Goal: Task Accomplishment & Management: Complete application form

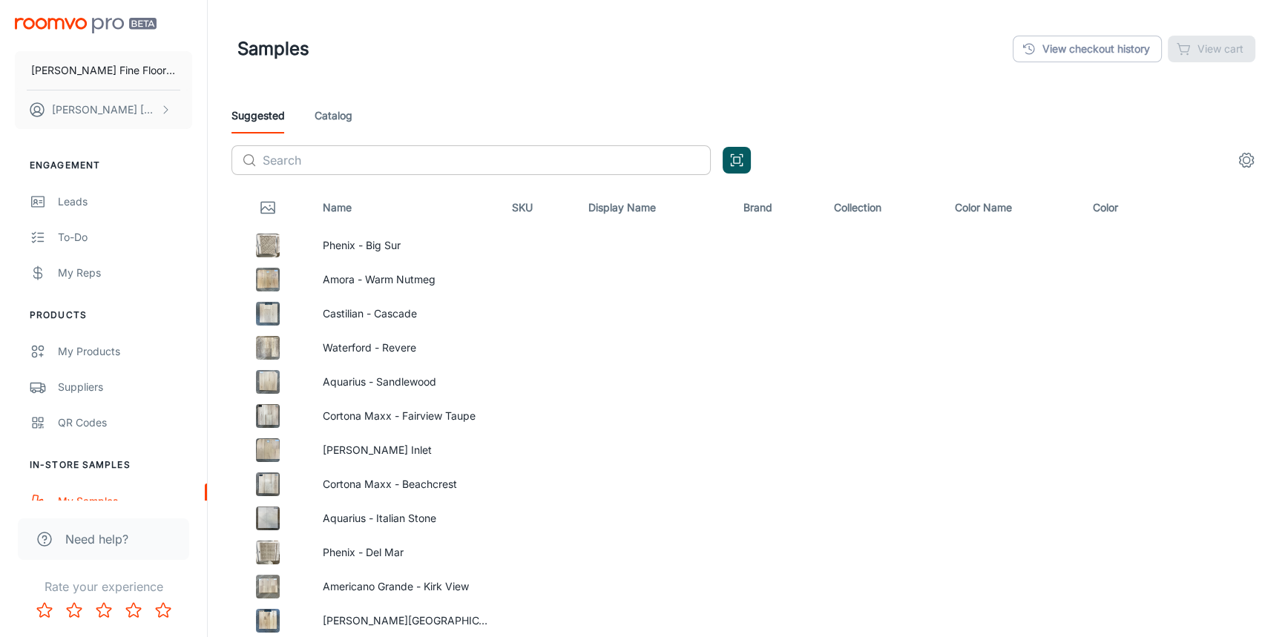
click at [313, 156] on input "text" at bounding box center [487, 160] width 448 height 30
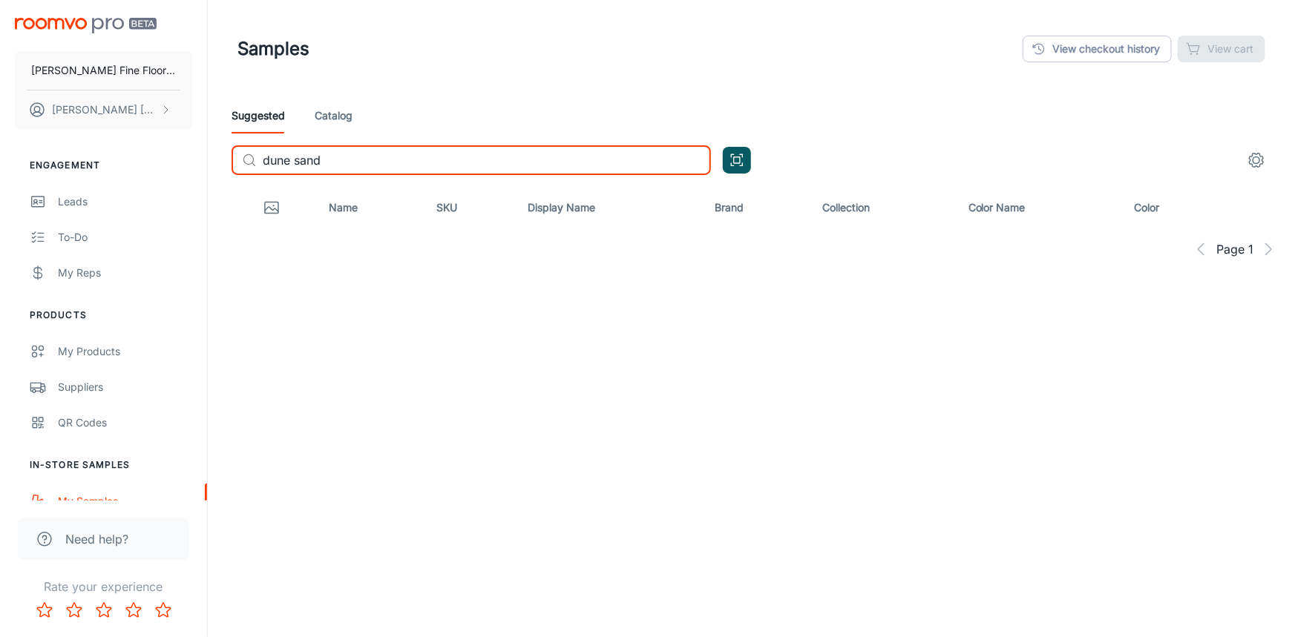
type input "dune sand"
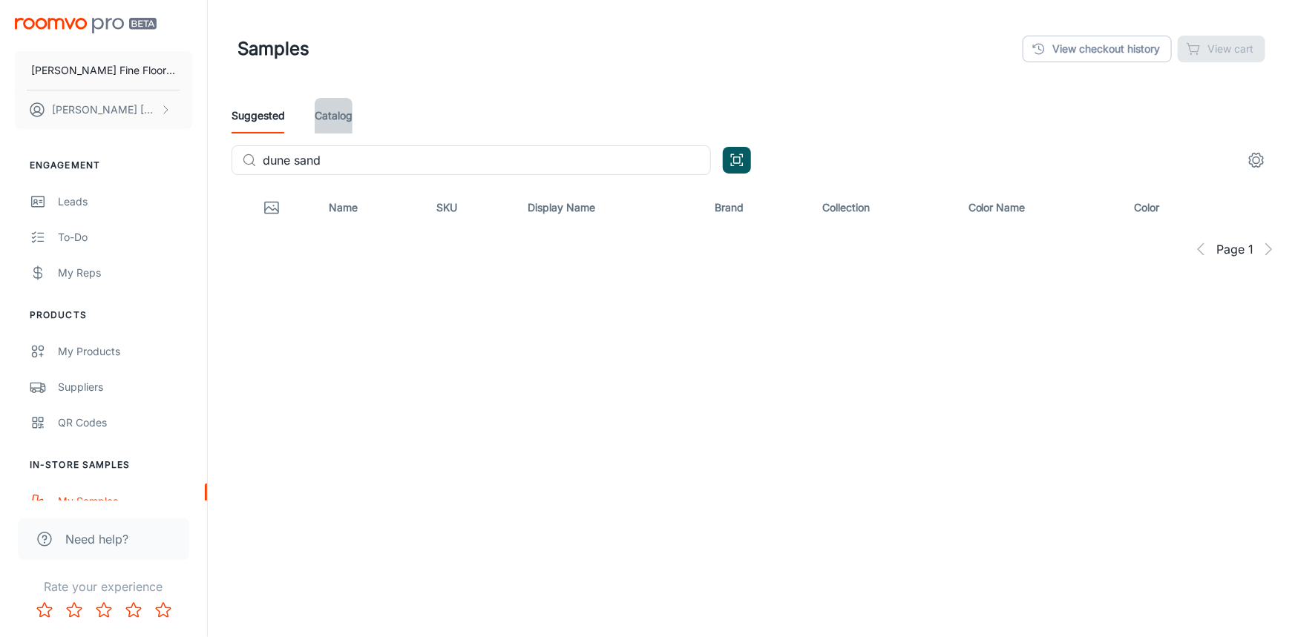
click at [323, 114] on link "Catalog" at bounding box center [334, 116] width 38 height 36
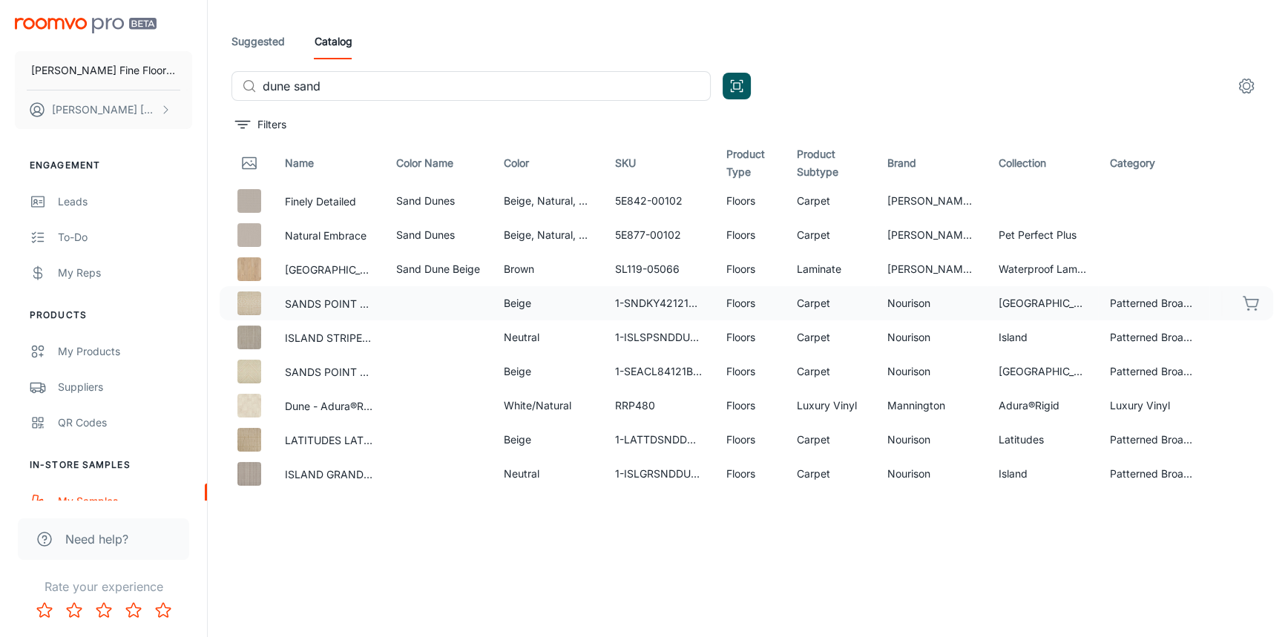
scroll to position [75, 0]
click at [1243, 404] on icon "button" at bounding box center [1252, 405] width 18 height 18
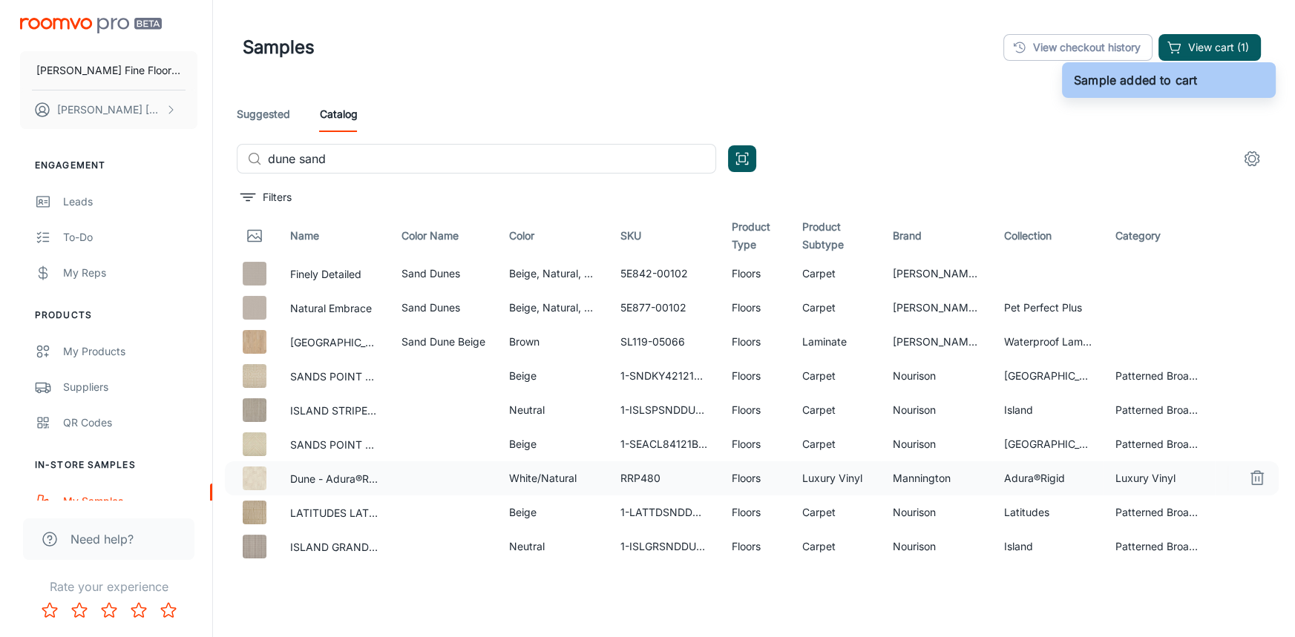
scroll to position [0, 0]
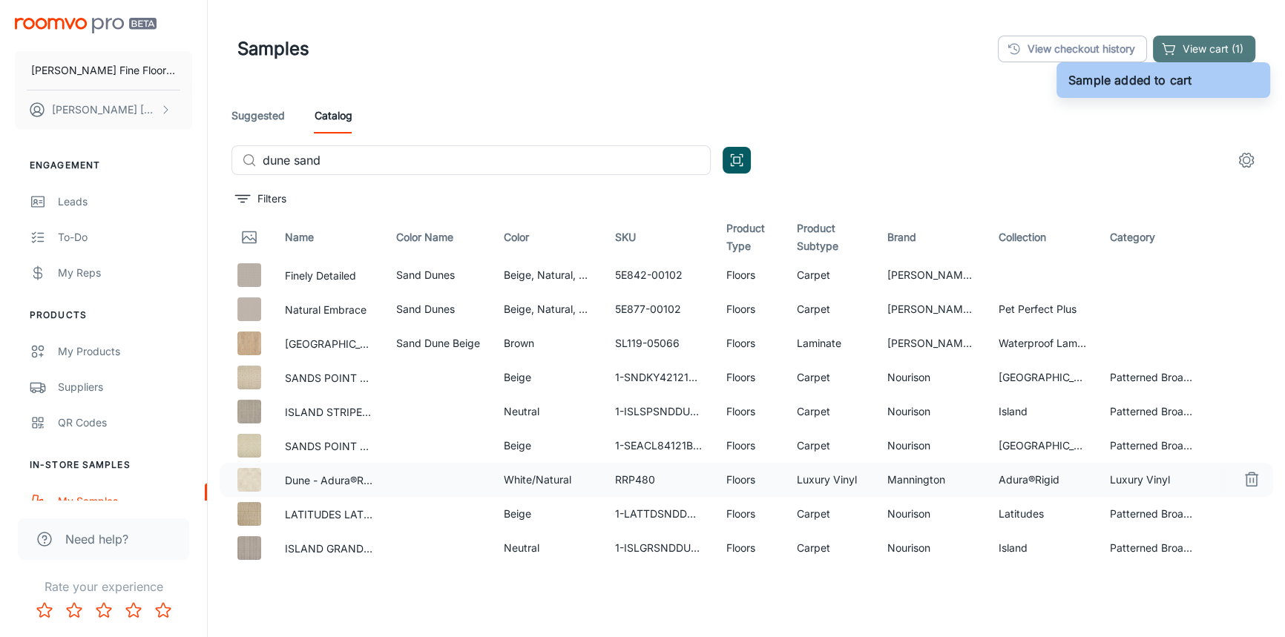
click at [1198, 38] on button "View cart (1)" at bounding box center [1204, 49] width 102 height 27
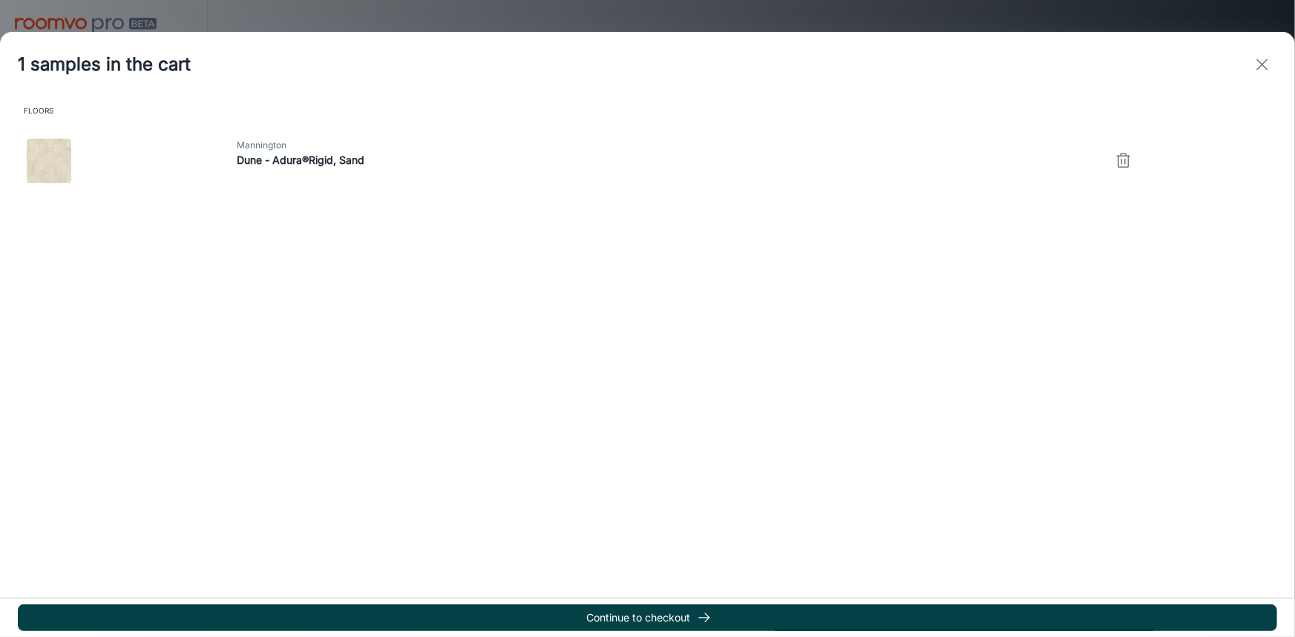
click at [646, 608] on button "Continue to checkout" at bounding box center [647, 618] width 1259 height 27
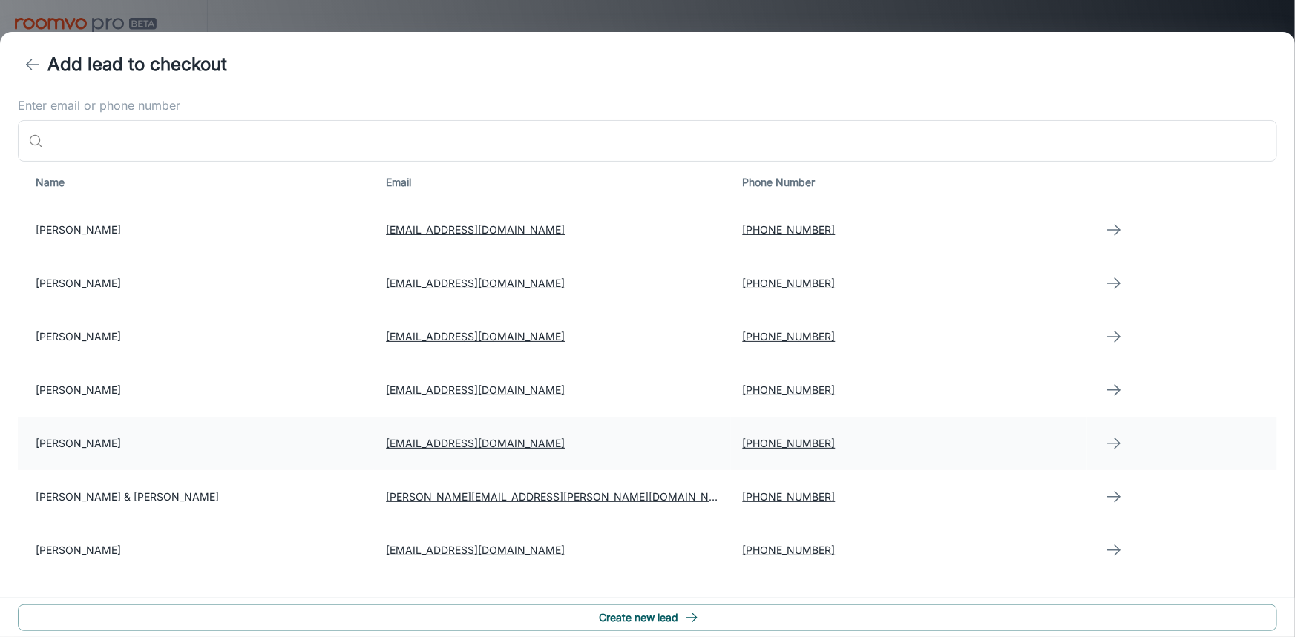
click at [124, 448] on td "[PERSON_NAME]" at bounding box center [196, 443] width 356 height 53
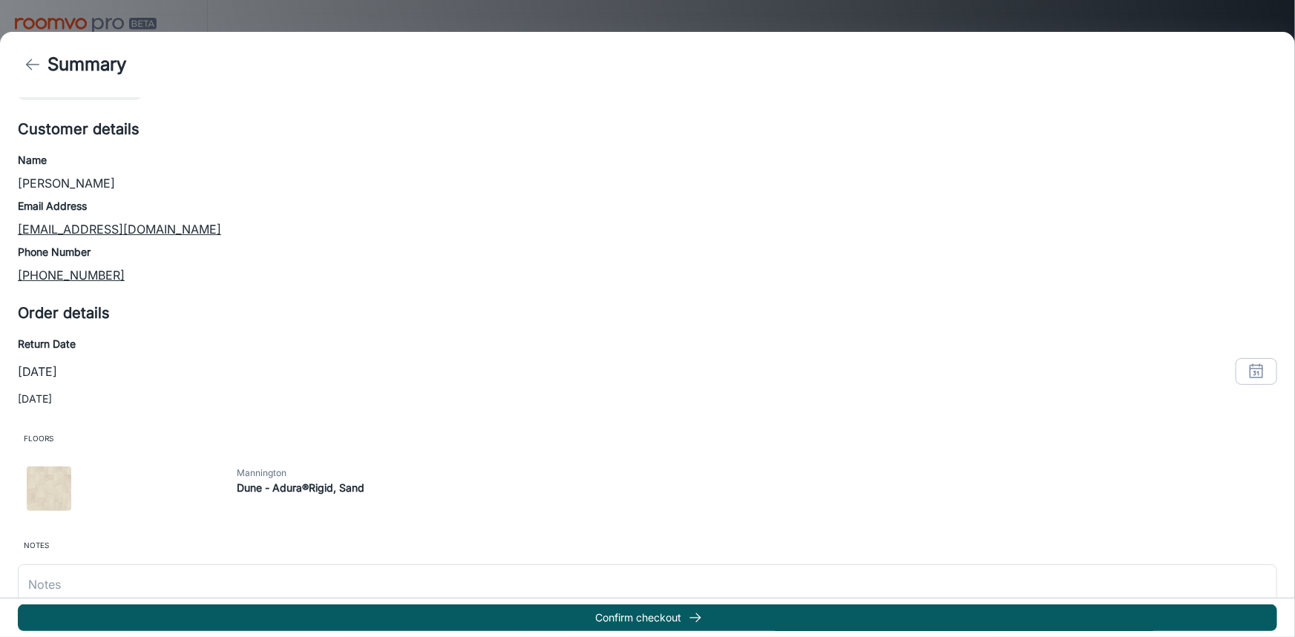
scroll to position [105, 0]
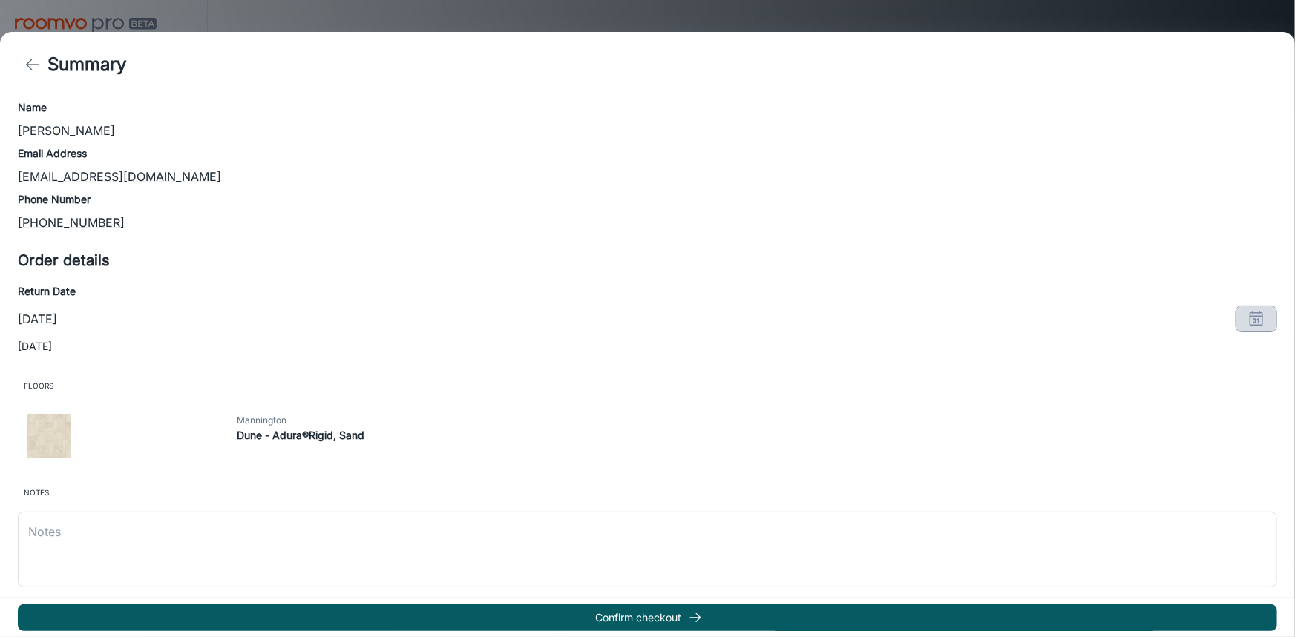
click at [1258, 319] on button "button" at bounding box center [1256, 319] width 42 height 27
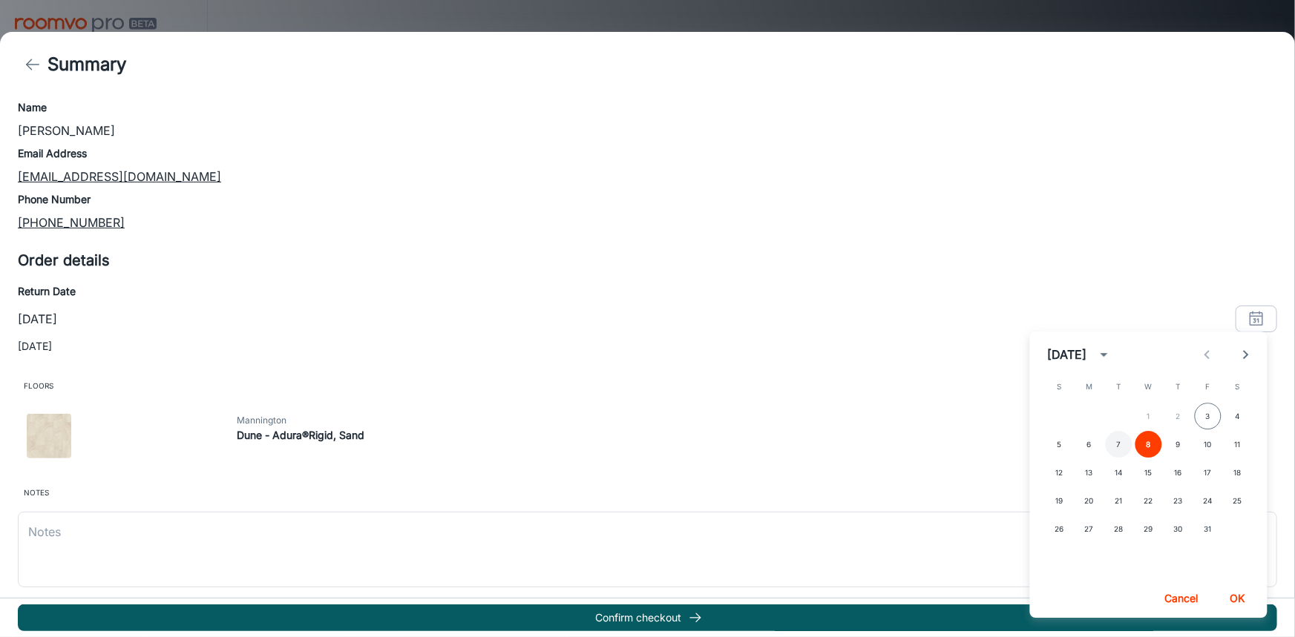
click at [1119, 445] on button "7" at bounding box center [1119, 444] width 27 height 27
click at [1240, 597] on button "OK" at bounding box center [1237, 598] width 47 height 27
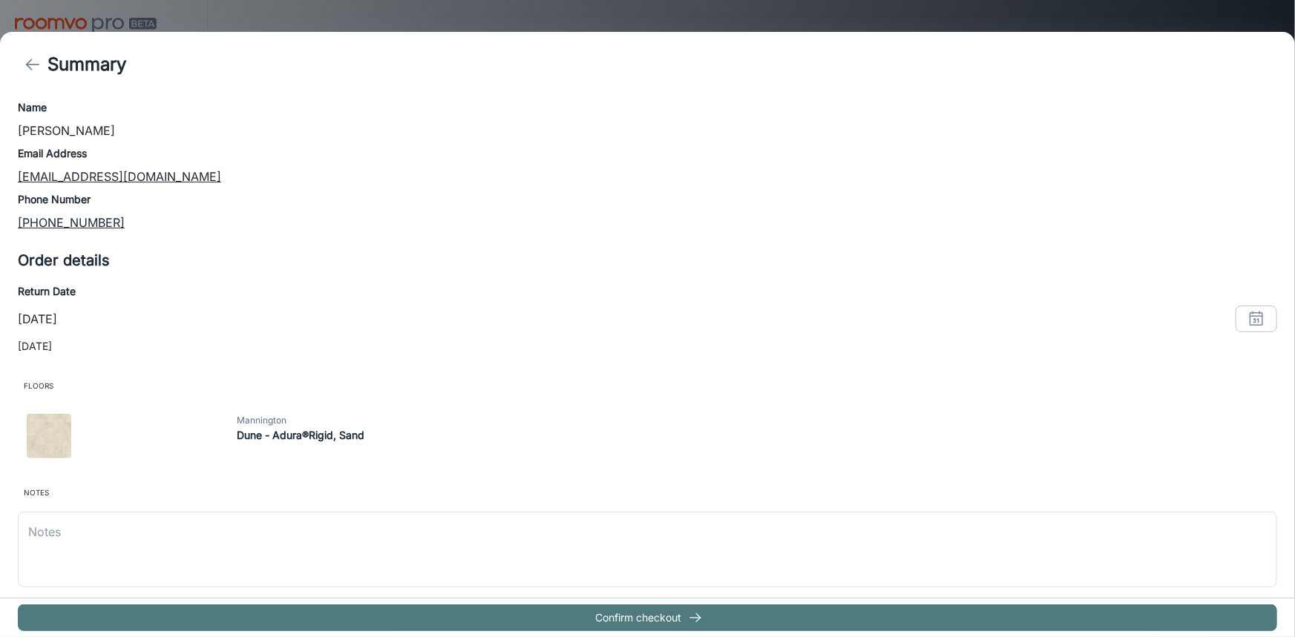
click at [616, 619] on button "Confirm checkout" at bounding box center [647, 618] width 1259 height 27
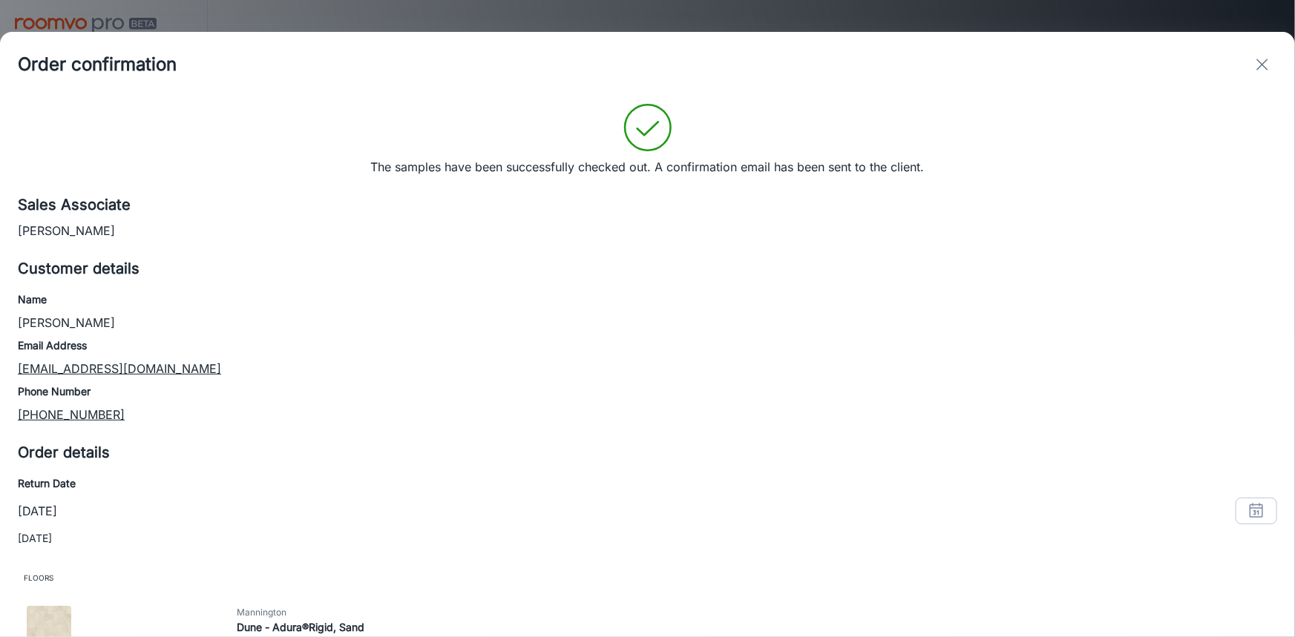
click at [1270, 65] on icon "exit" at bounding box center [1262, 65] width 18 height 18
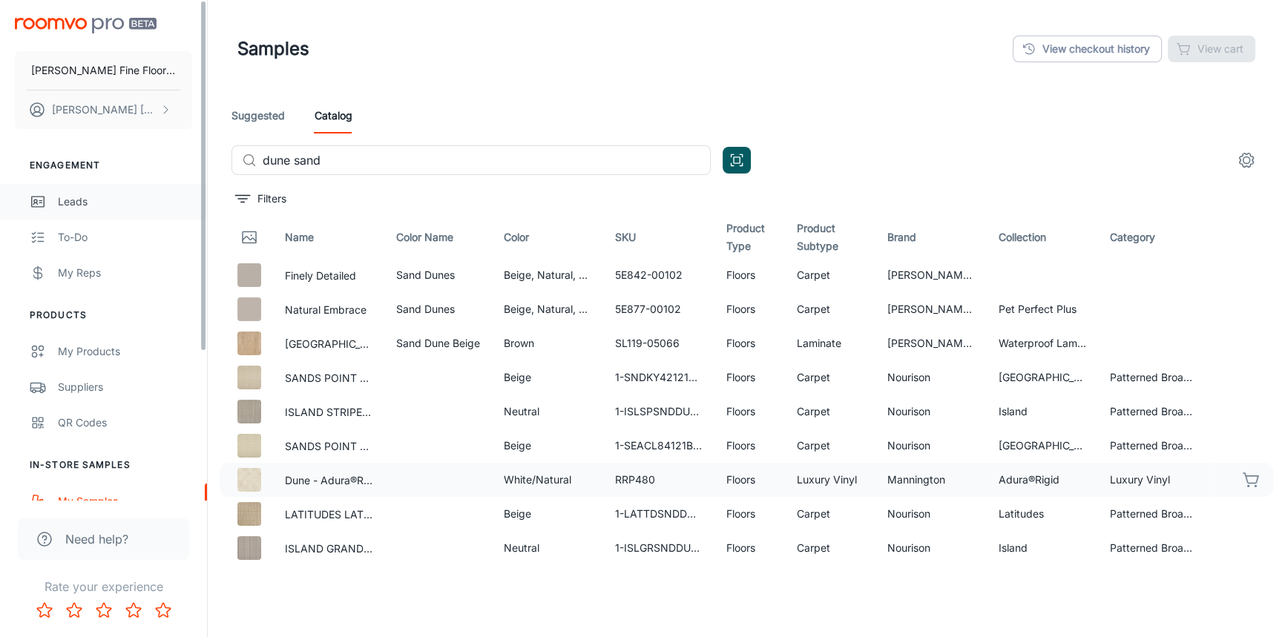
click at [73, 197] on div "Leads" at bounding box center [125, 202] width 134 height 16
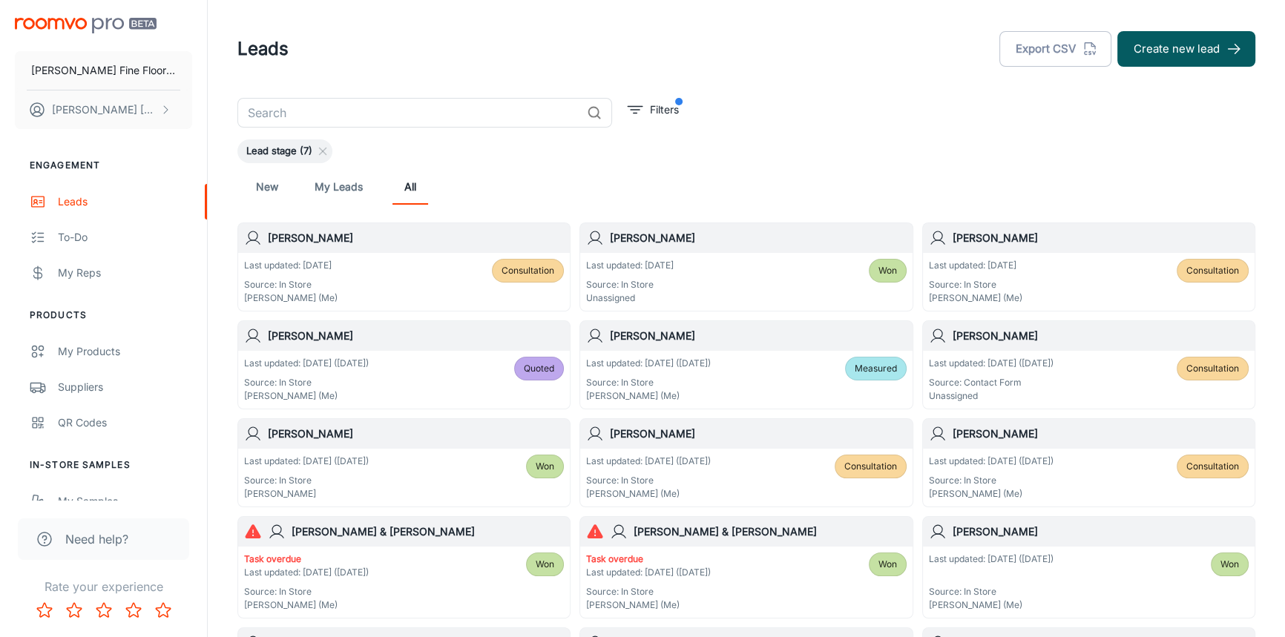
click at [355, 250] on div "[PERSON_NAME]" at bounding box center [404, 238] width 332 height 30
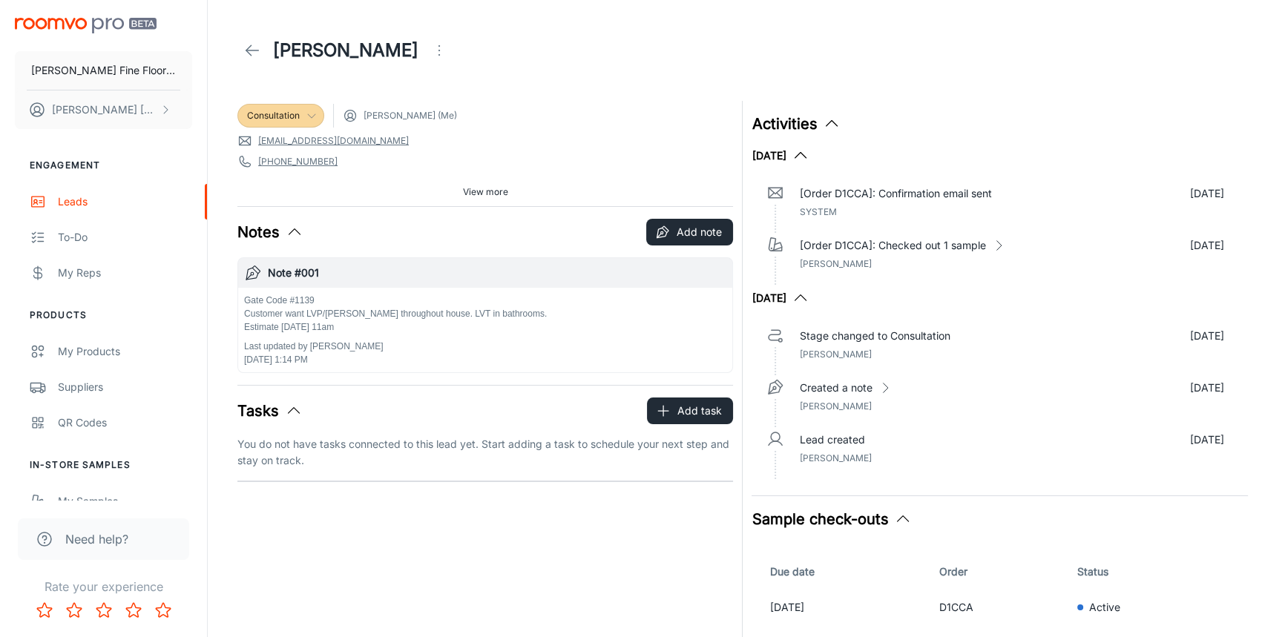
click at [307, 122] on div "Consultation" at bounding box center [280, 116] width 87 height 24
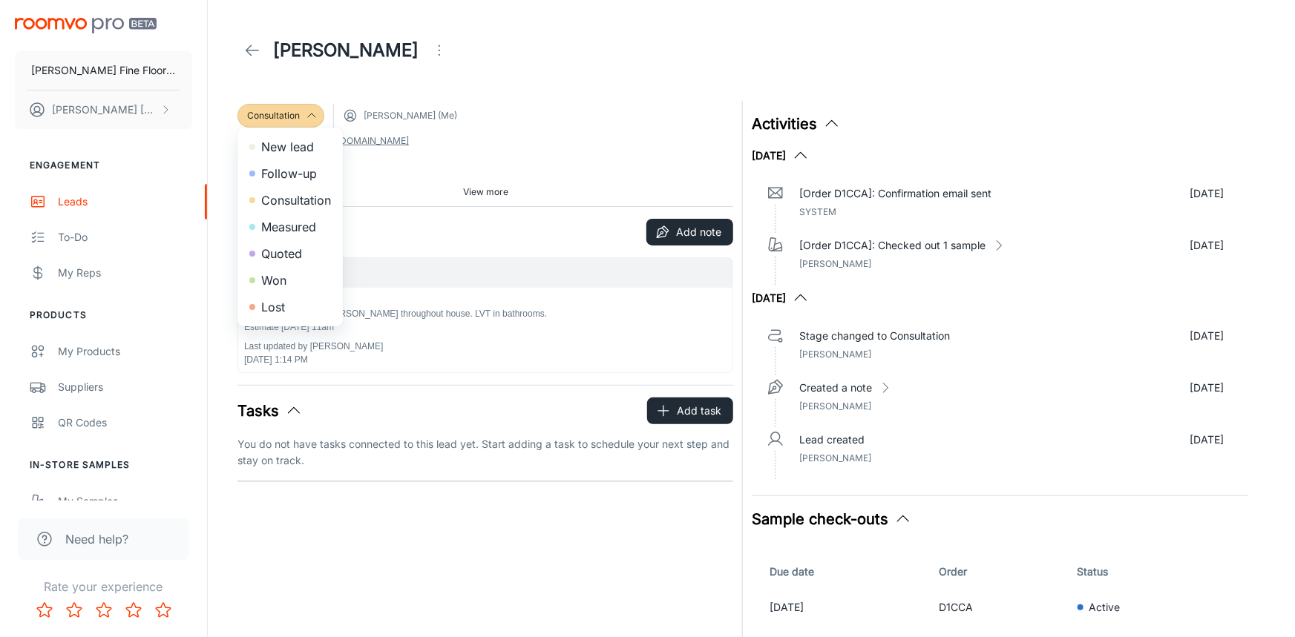
click at [269, 285] on li "Won" at bounding box center [289, 280] width 105 height 27
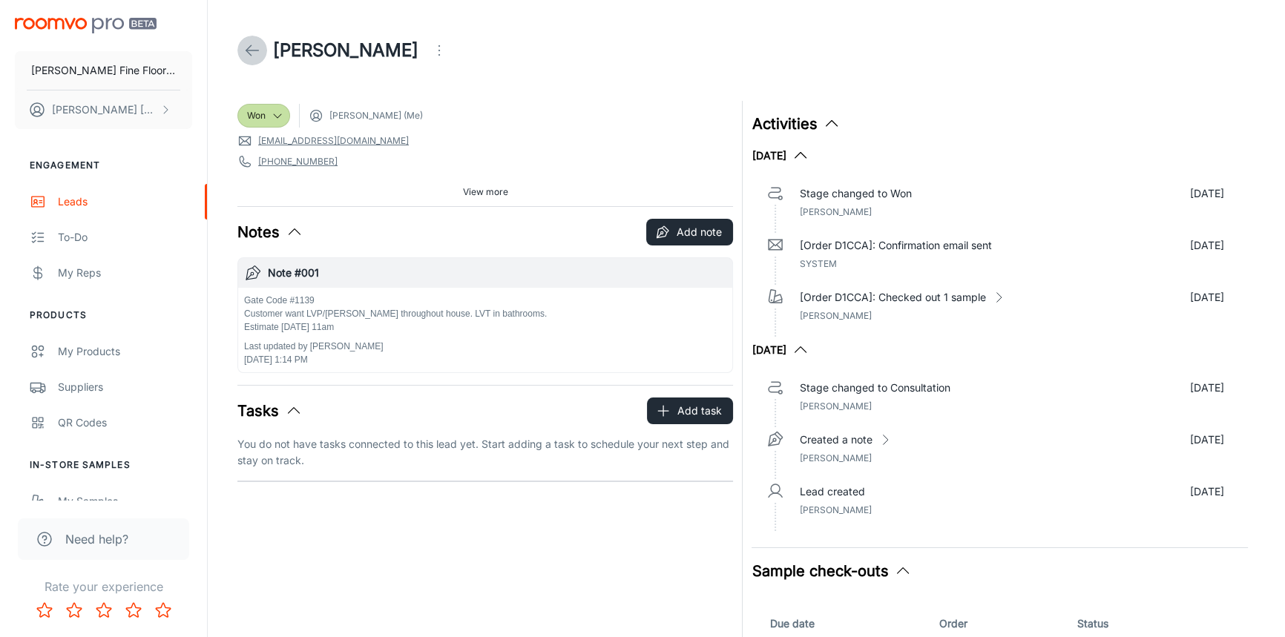
click at [257, 45] on icon at bounding box center [252, 51] width 18 height 18
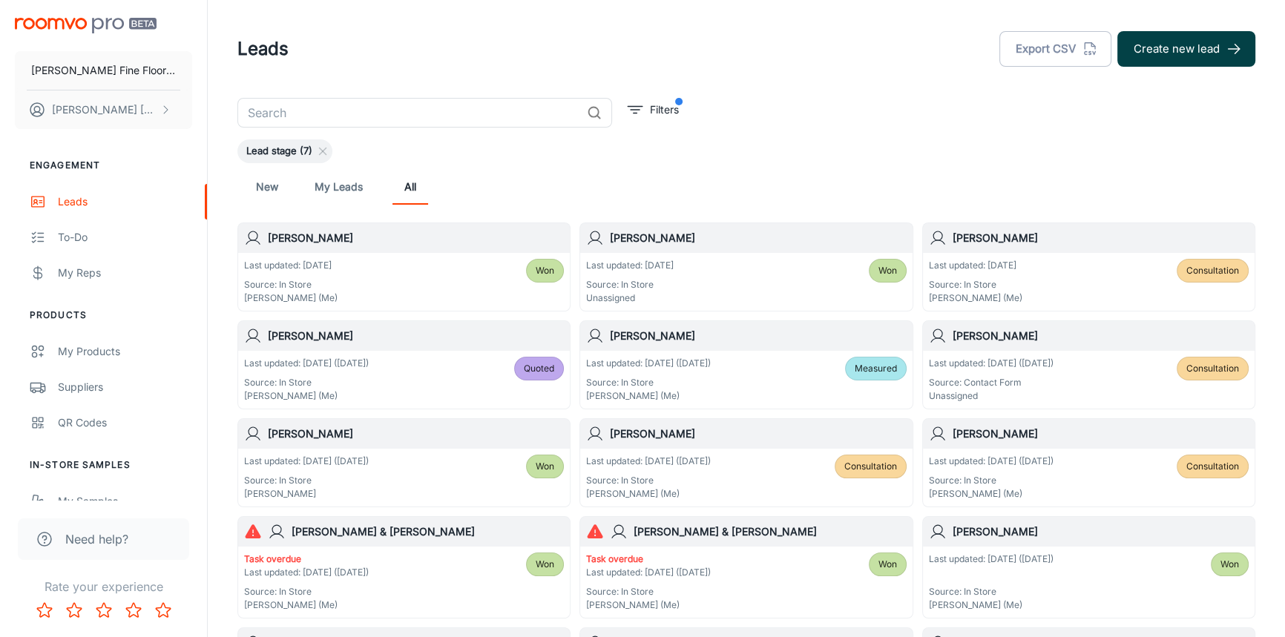
click at [1189, 50] on button "Create new lead" at bounding box center [1186, 49] width 138 height 36
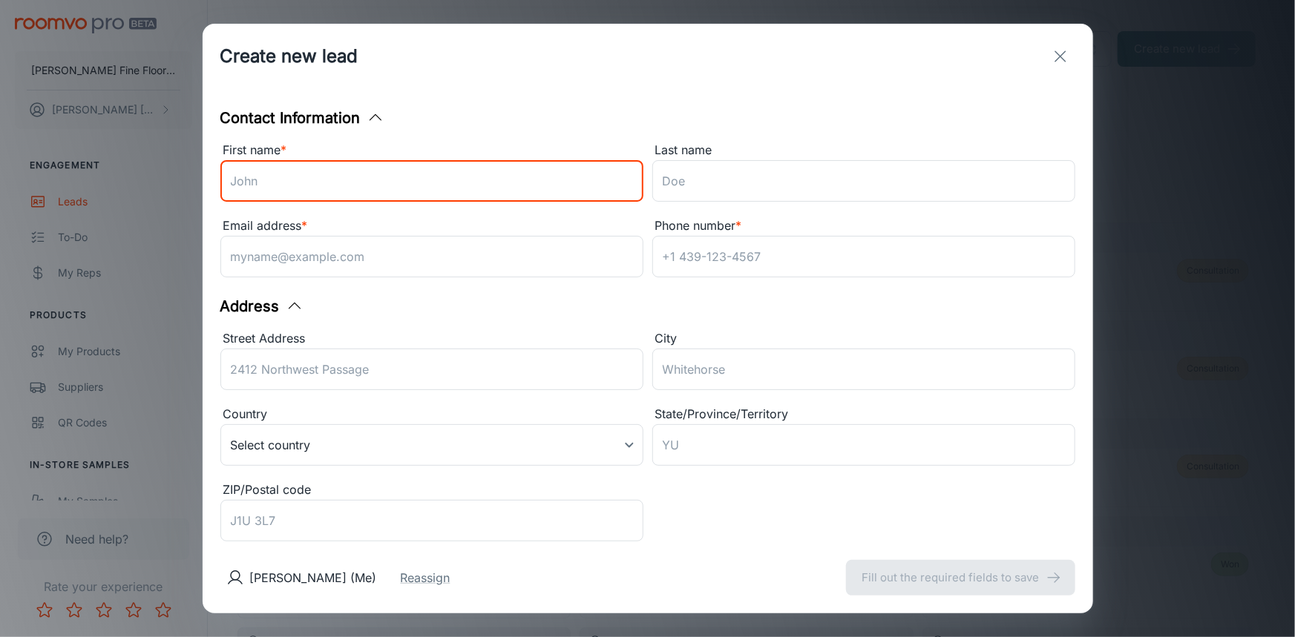
click at [405, 189] on input "First name *" at bounding box center [431, 181] width 423 height 42
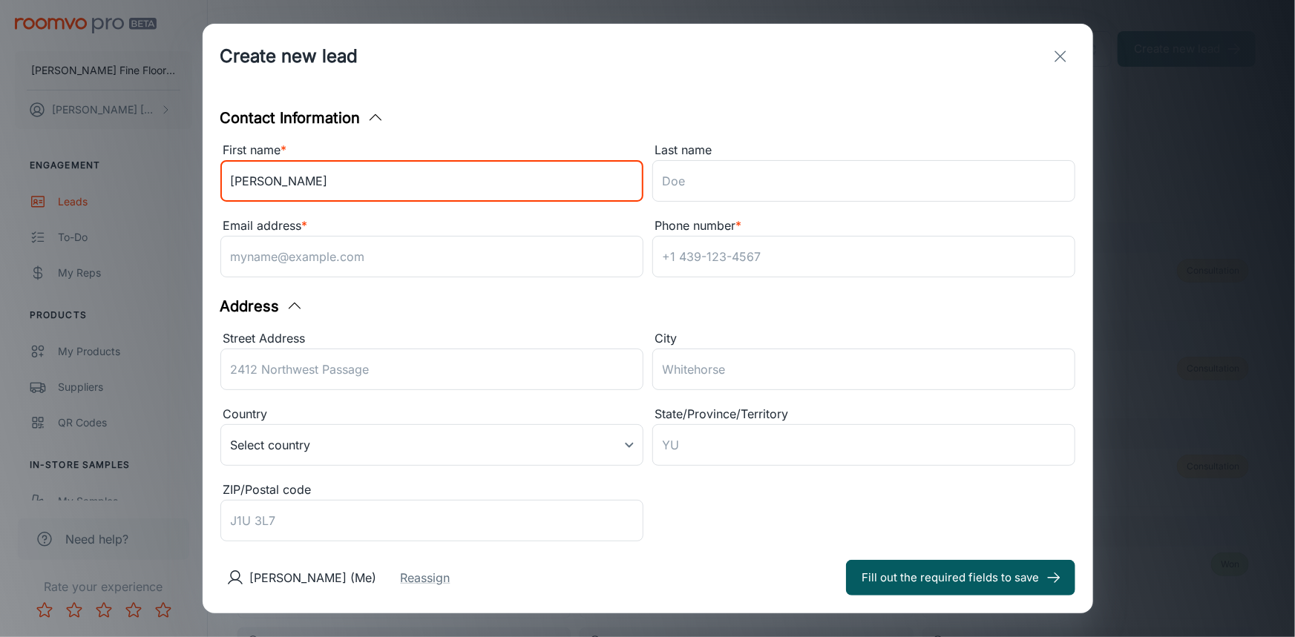
type input "[PERSON_NAME]"
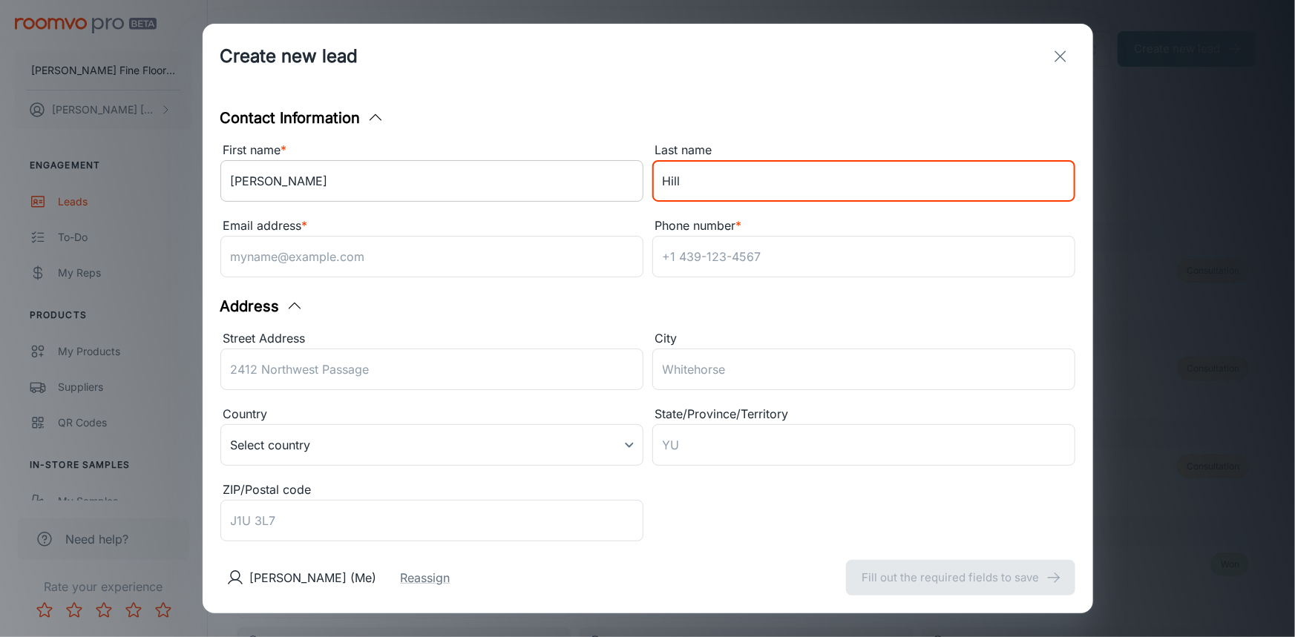
type input "Hill"
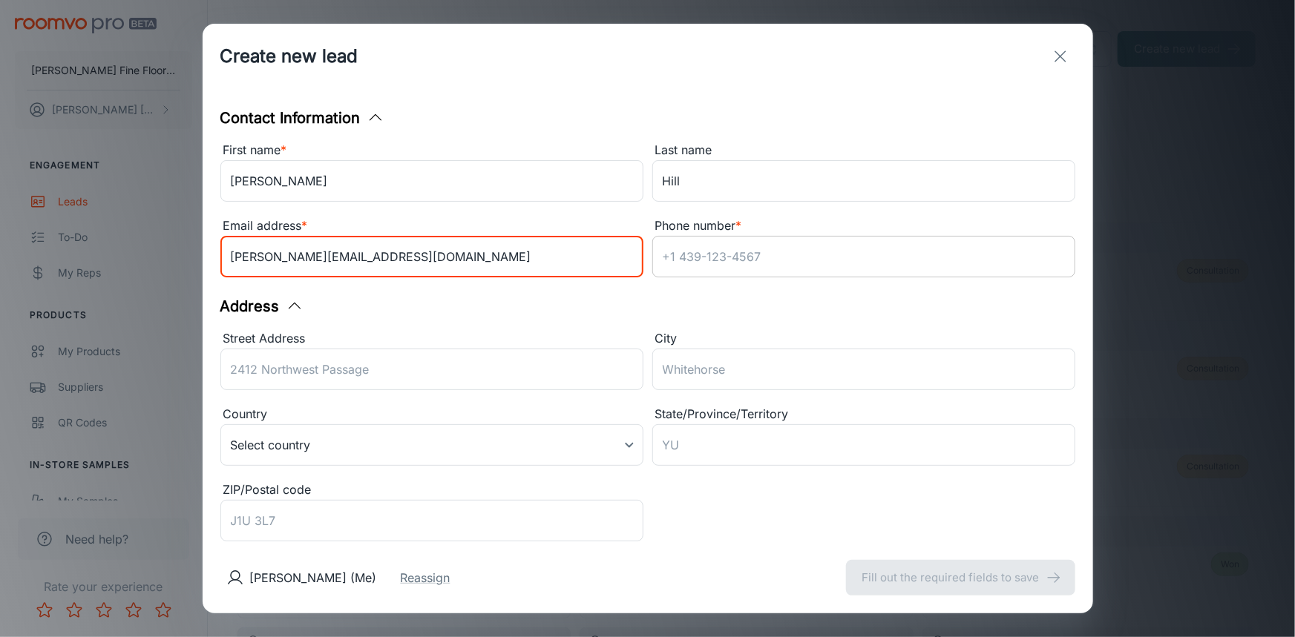
type input "[PERSON_NAME][EMAIL_ADDRESS][DOMAIN_NAME]"
click at [742, 244] on input "Phone number *" at bounding box center [863, 257] width 423 height 42
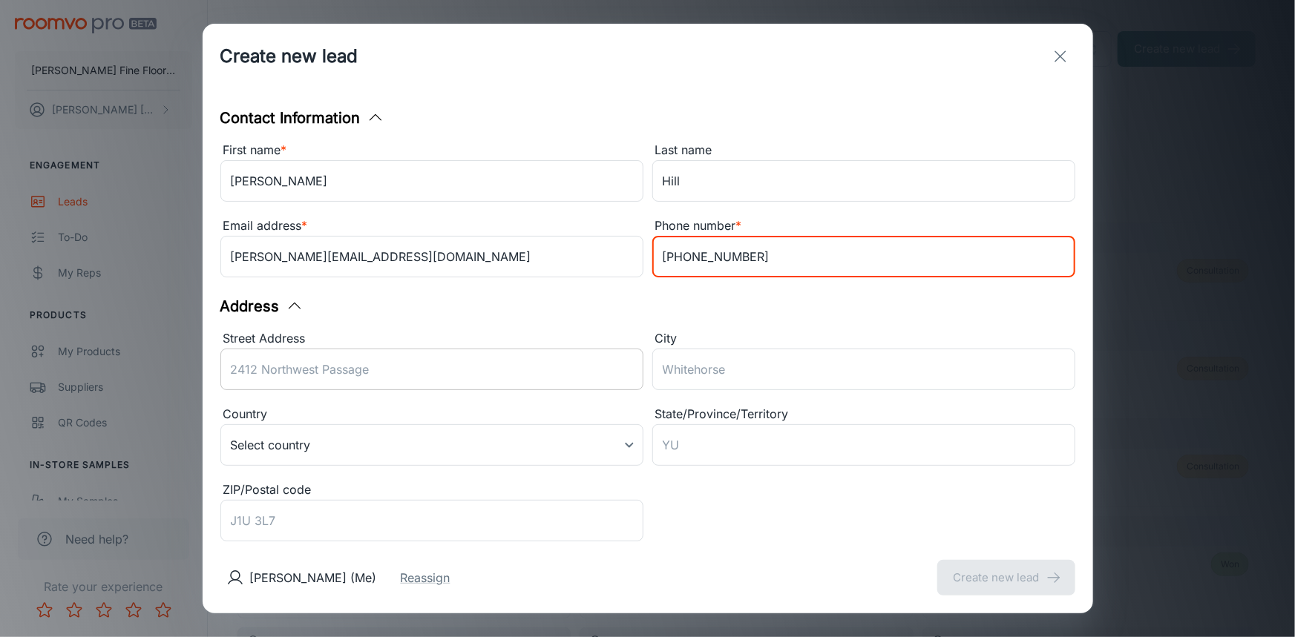
type input "[PHONE_NUMBER]"
click at [399, 356] on div "Street Address ​" at bounding box center [431, 362] width 423 height 67
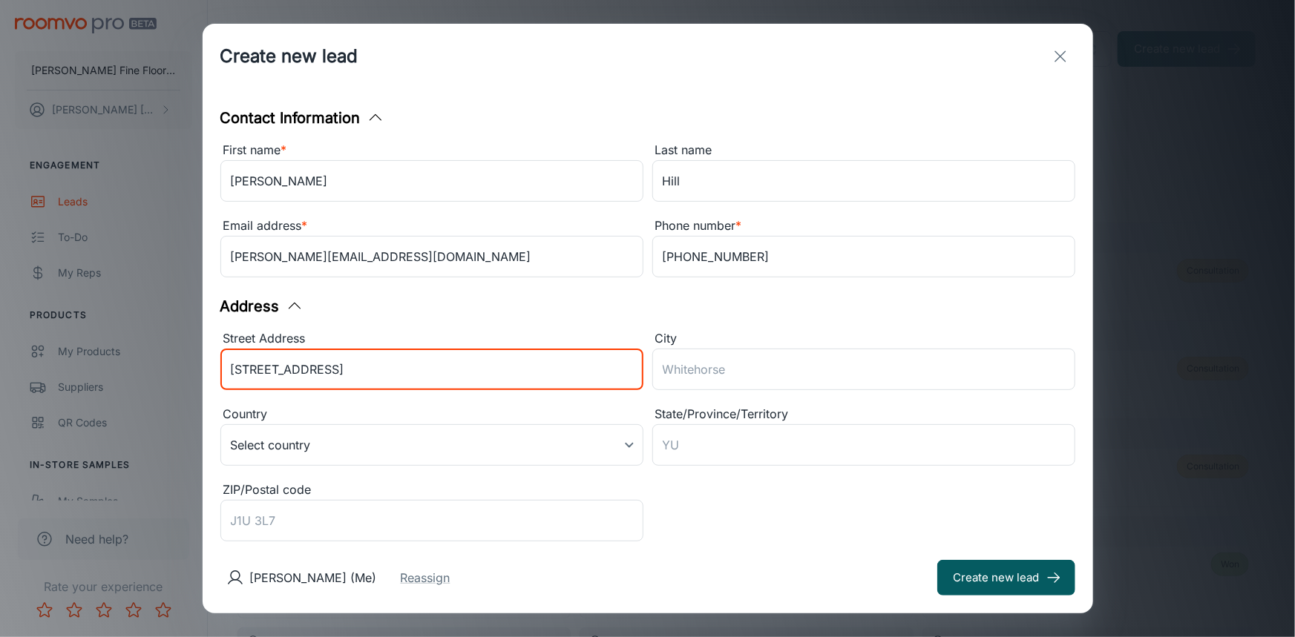
type input "[STREET_ADDRESS]"
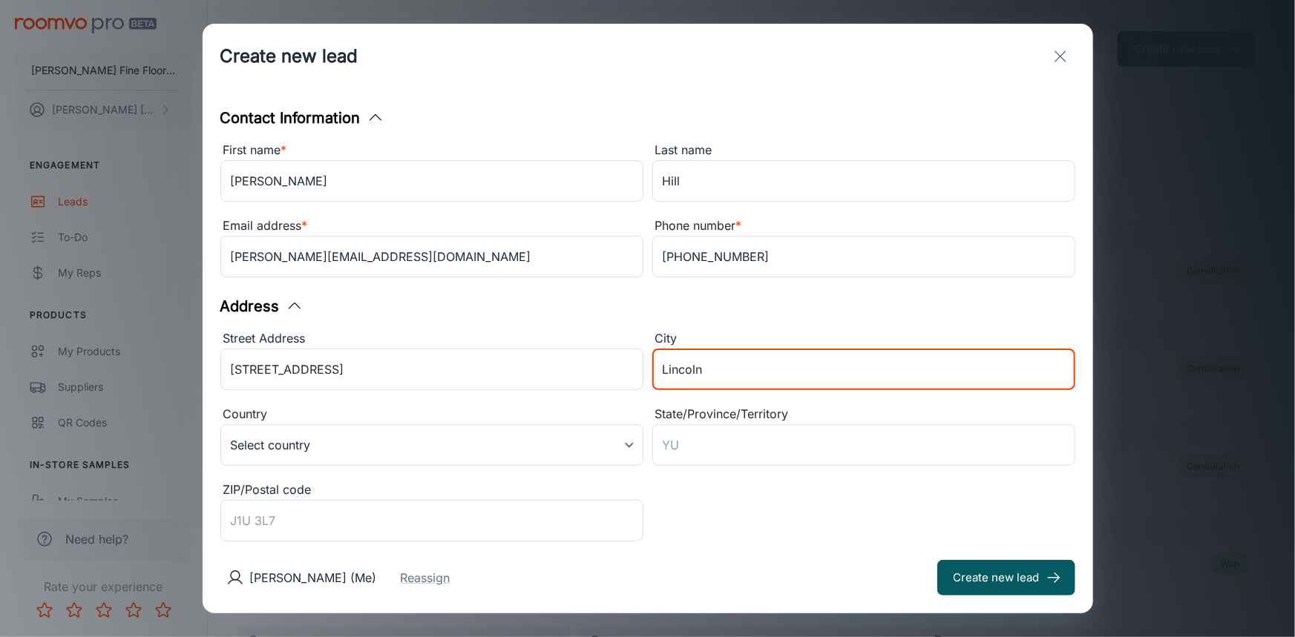
type input "Lincoln"
click at [644, 476] on div "Street Address [STREET_ADDRESS] ​ City [GEOGRAPHIC_DATA] ​ Country Select count…" at bounding box center [643, 434] width 864 height 227
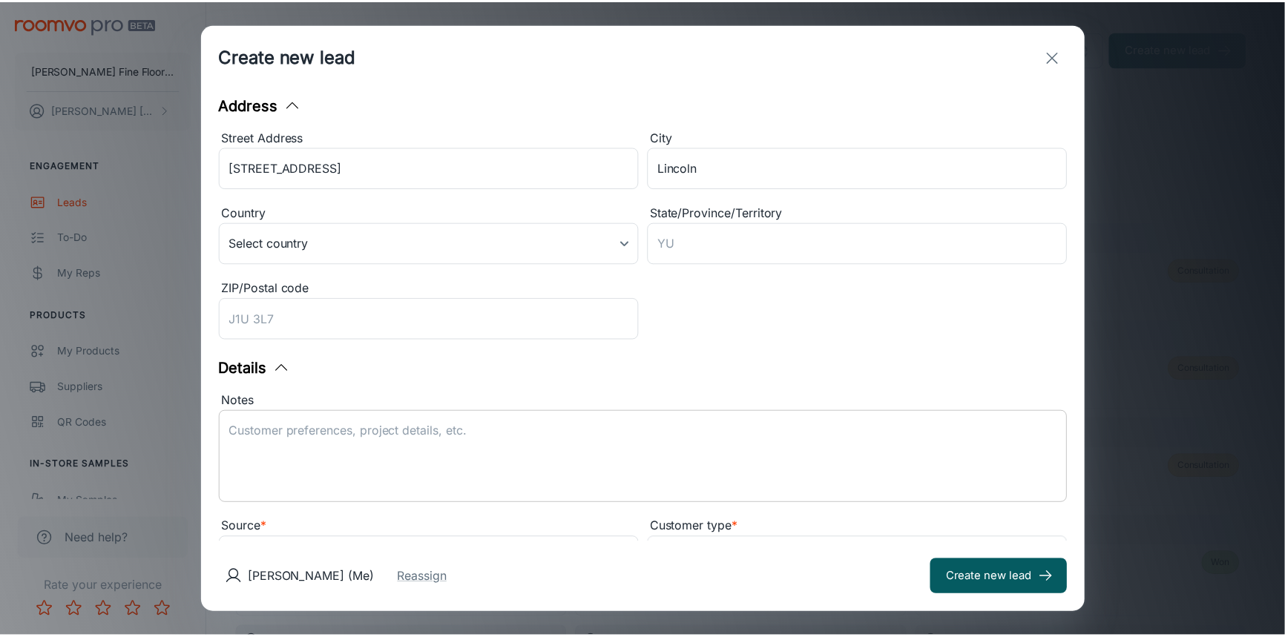
scroll to position [269, 0]
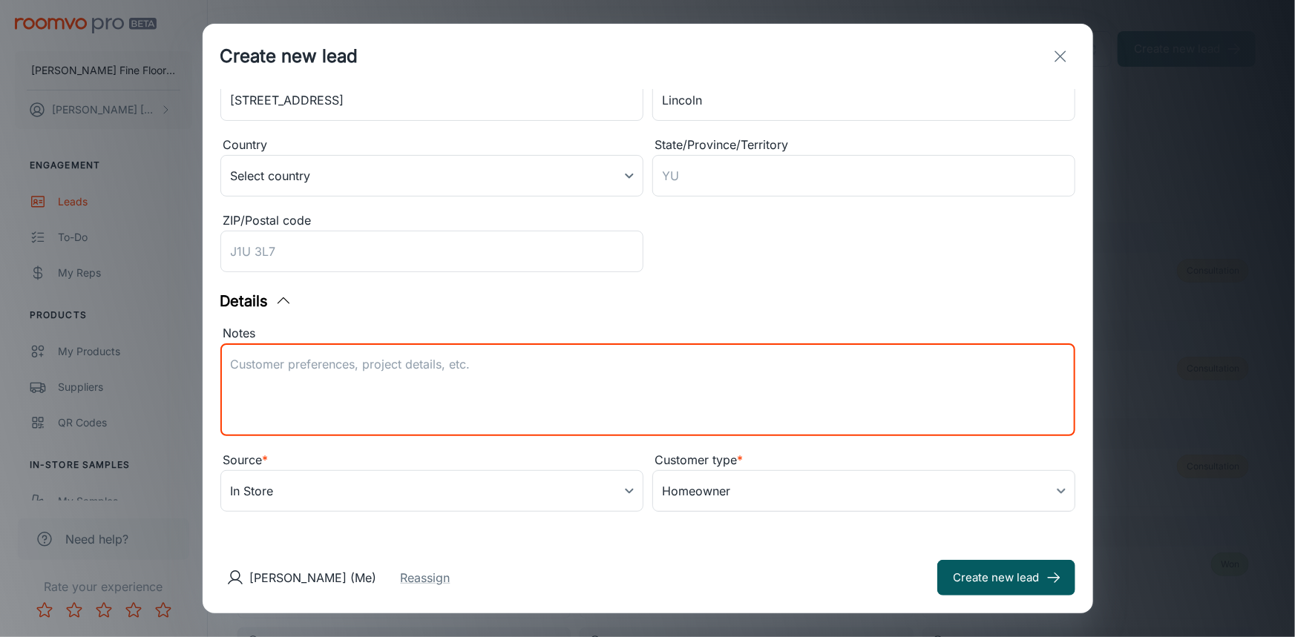
click at [473, 380] on textarea "Notes" at bounding box center [648, 390] width 834 height 68
type textarea "Carpet install"
click at [988, 579] on button "Create new lead" at bounding box center [1006, 578] width 138 height 36
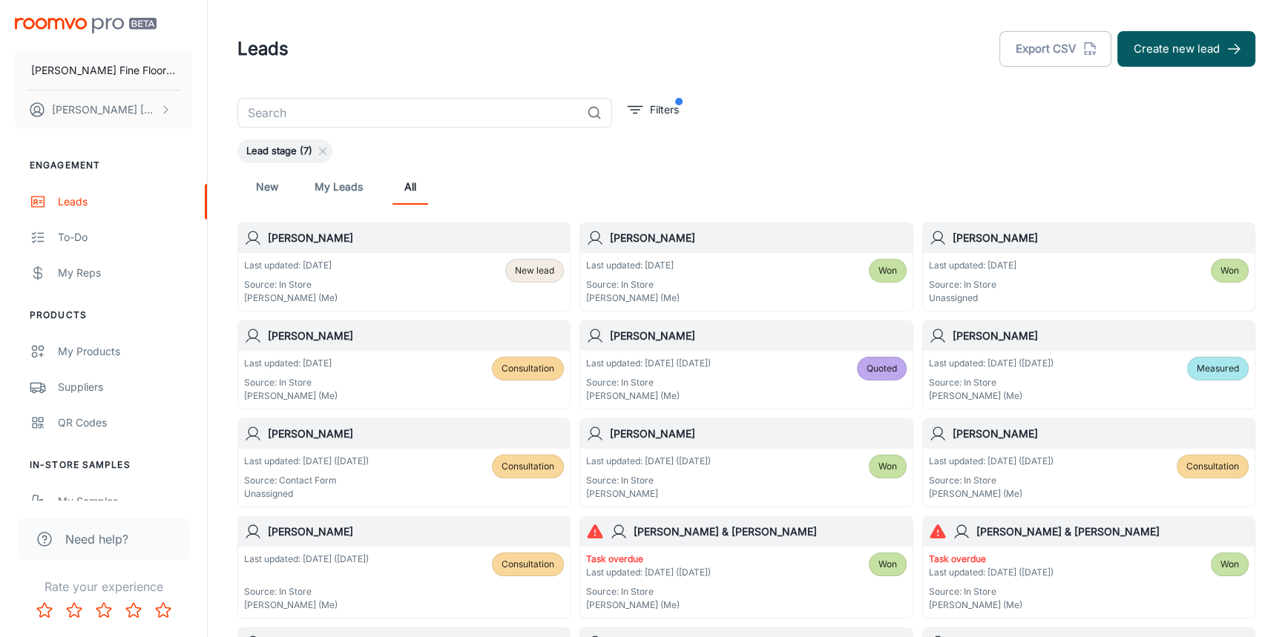
click at [346, 249] on div "[PERSON_NAME]" at bounding box center [404, 238] width 332 height 30
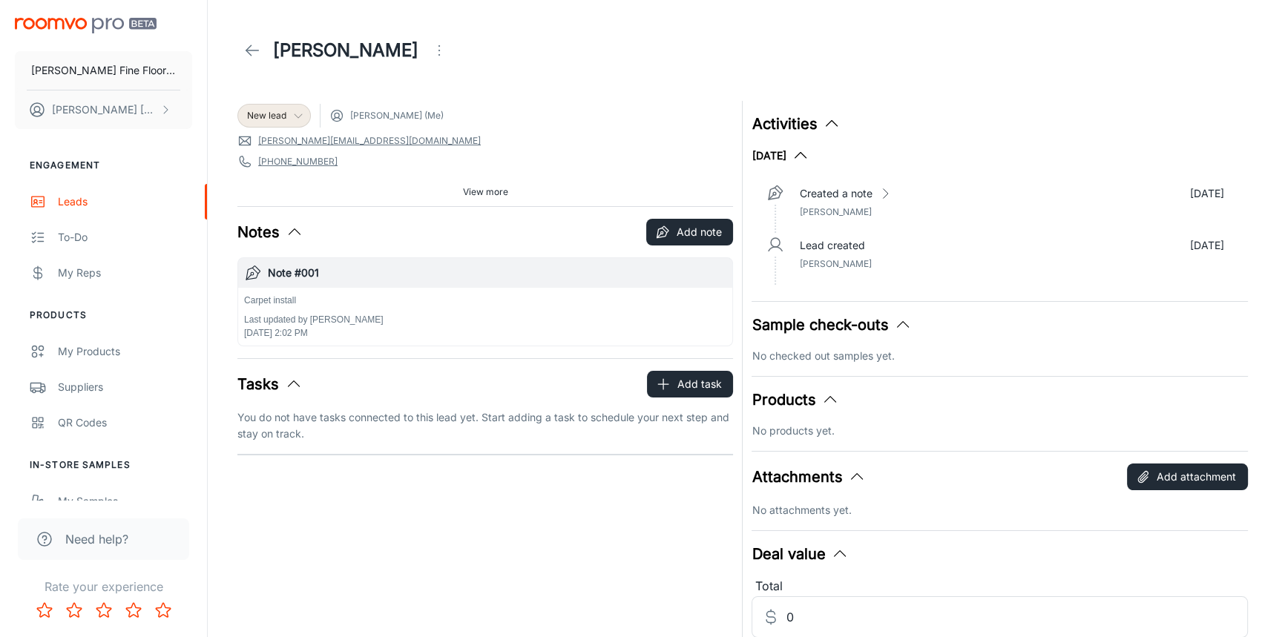
click at [301, 118] on icon at bounding box center [298, 116] width 12 height 12
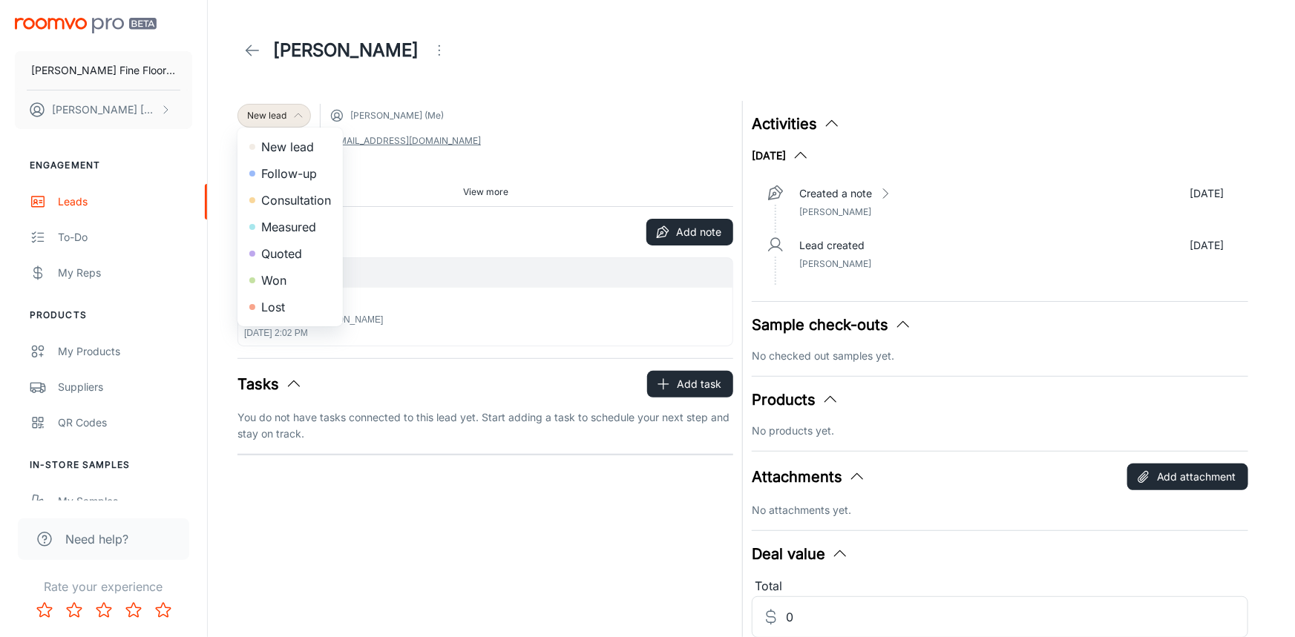
click at [297, 196] on li "Consultation" at bounding box center [289, 200] width 105 height 27
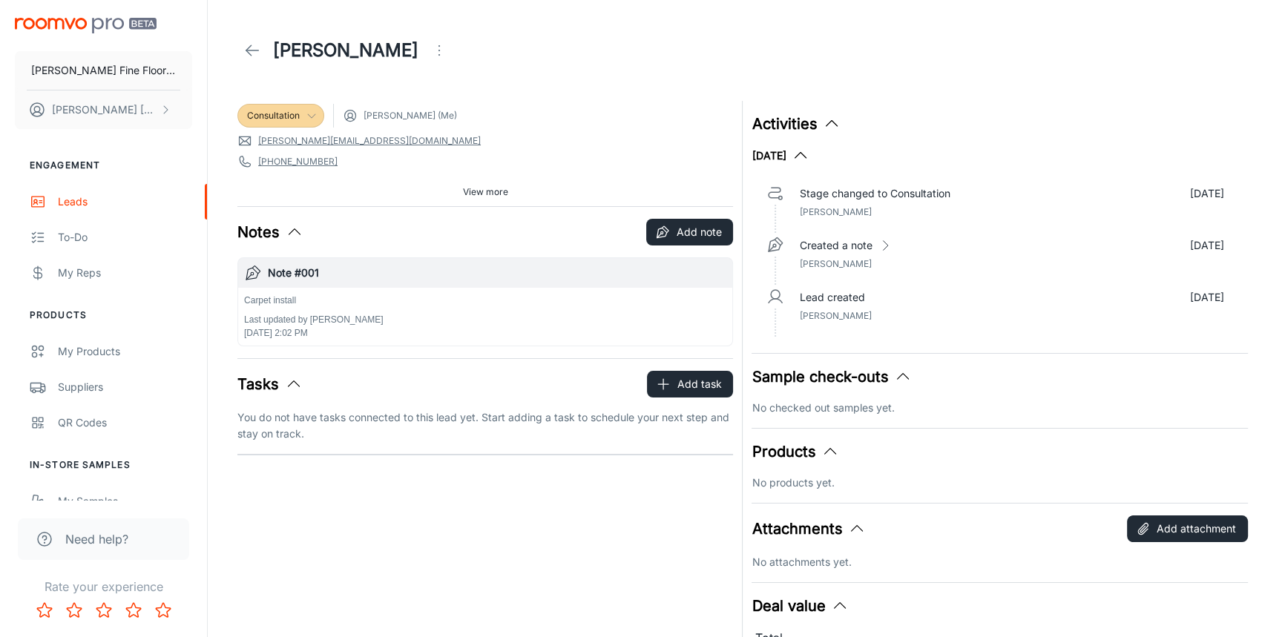
click at [484, 190] on span "View more" at bounding box center [485, 191] width 45 height 13
click at [249, 47] on polyline at bounding box center [248, 50] width 5 height 10
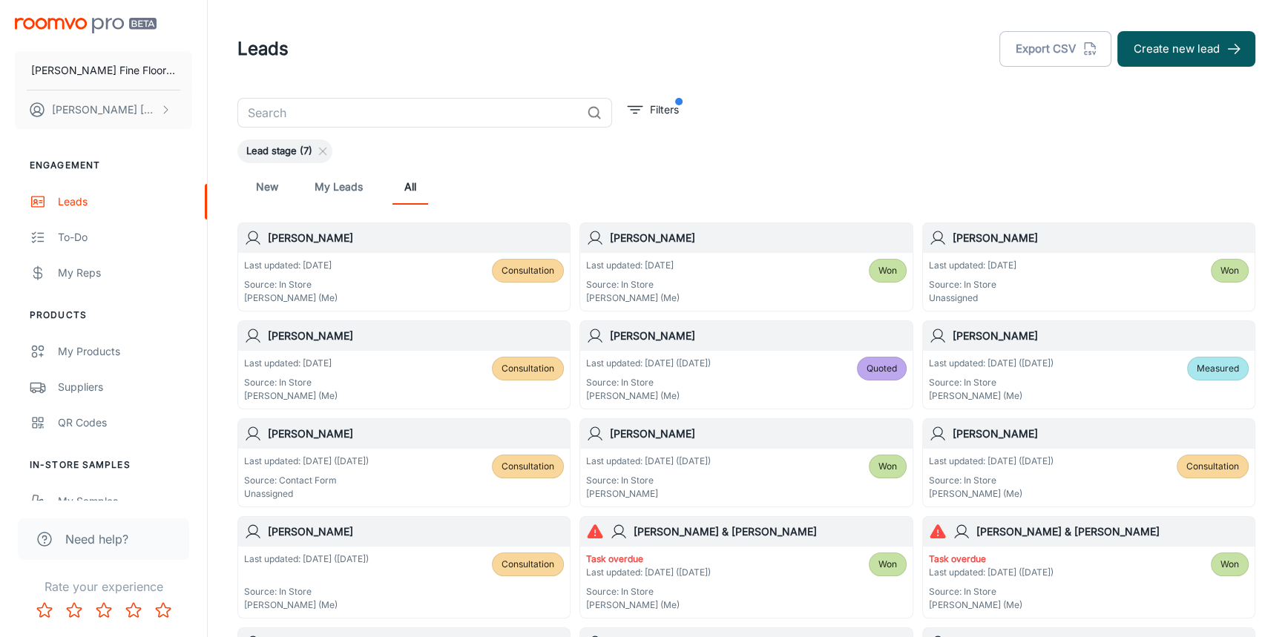
click at [386, 349] on div "[PERSON_NAME]" at bounding box center [404, 336] width 332 height 30
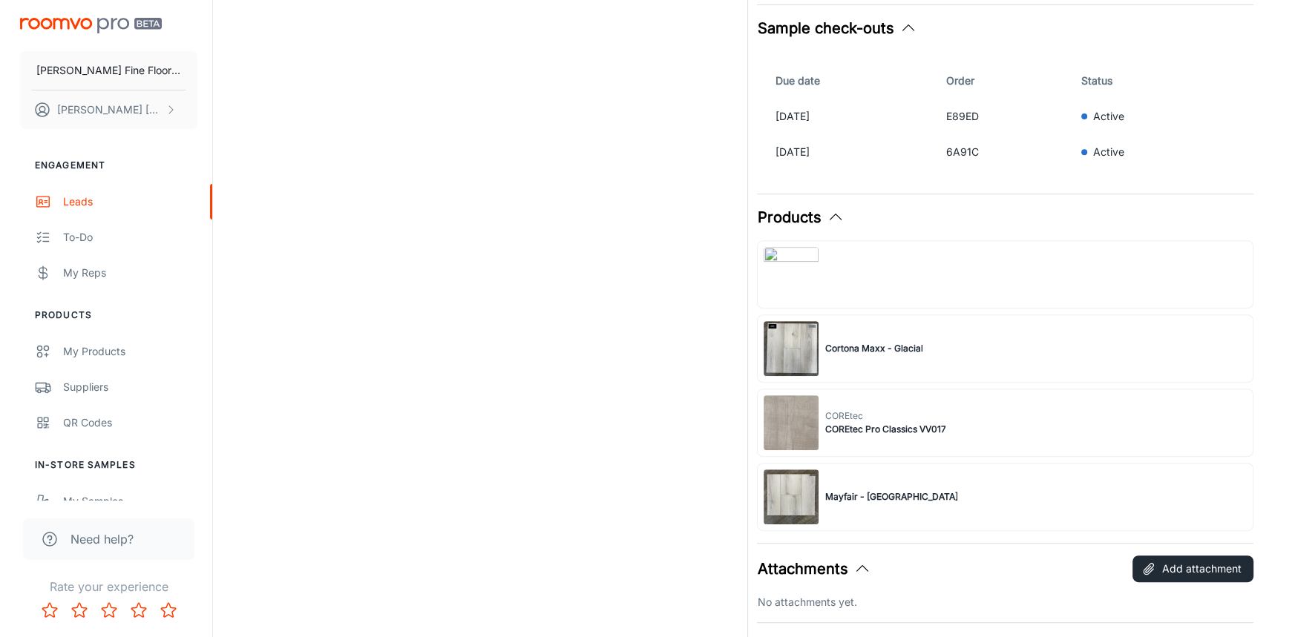
scroll to position [809, 0]
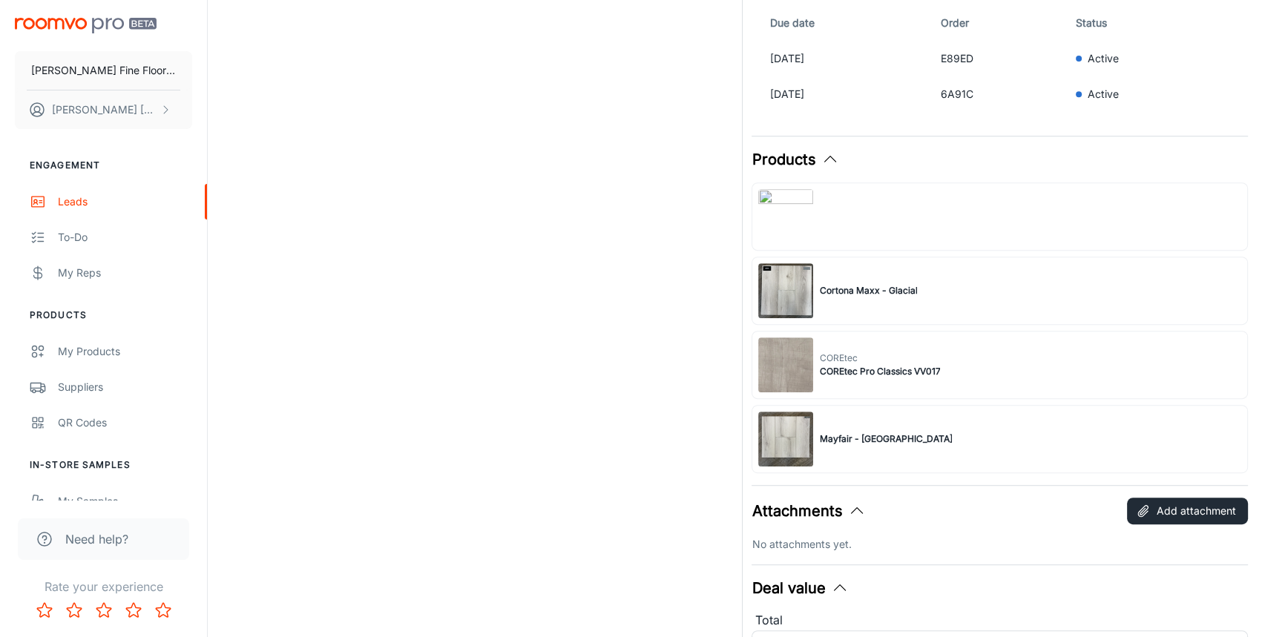
click at [881, 441] on span "Mayfair - [GEOGRAPHIC_DATA]" at bounding box center [885, 439] width 133 height 13
click at [844, 231] on div at bounding box center [1000, 217] width 496 height 68
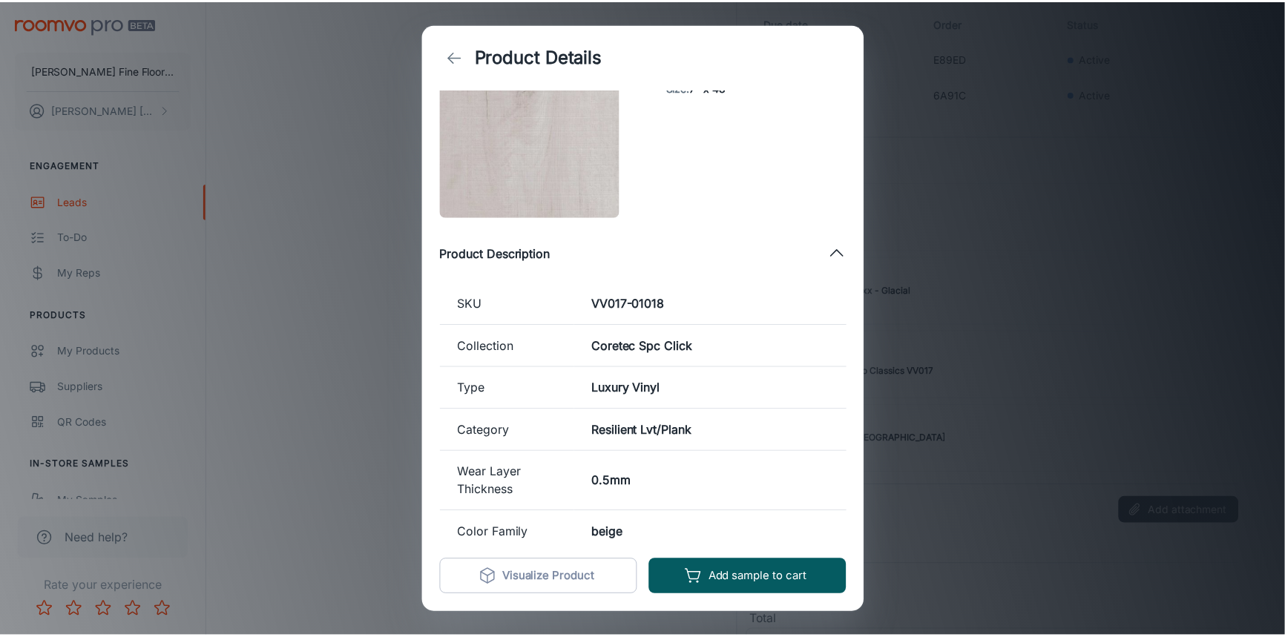
scroll to position [0, 0]
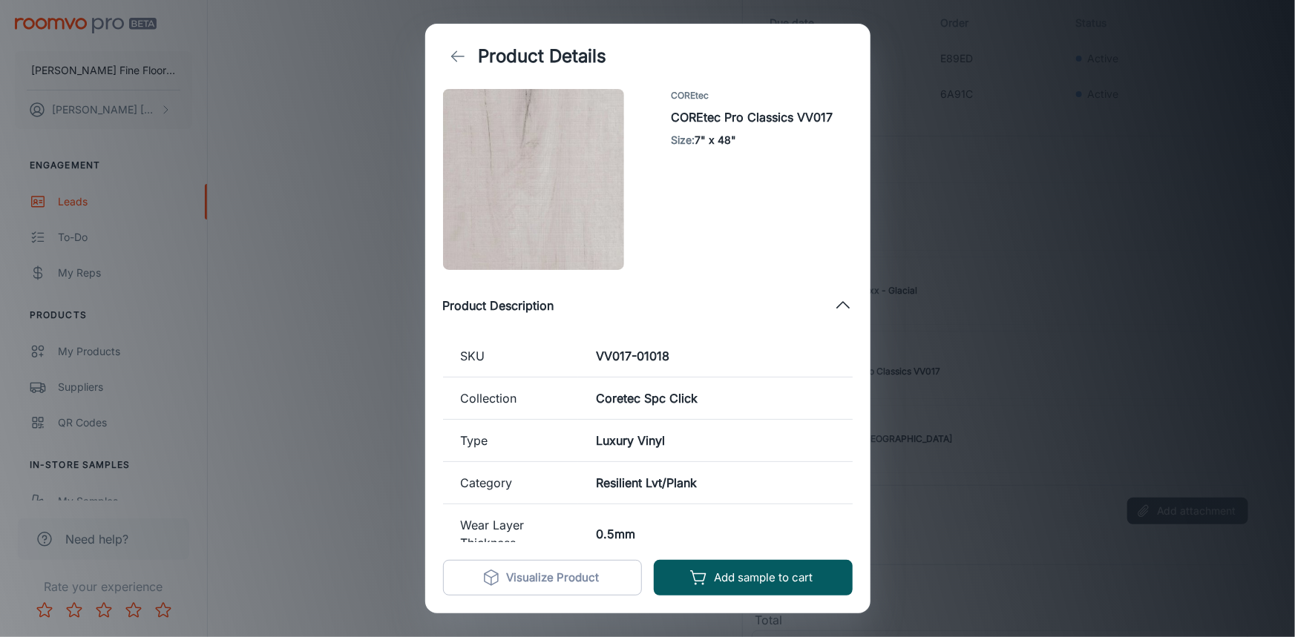
click at [458, 57] on icon "back" at bounding box center [458, 56] width 18 height 18
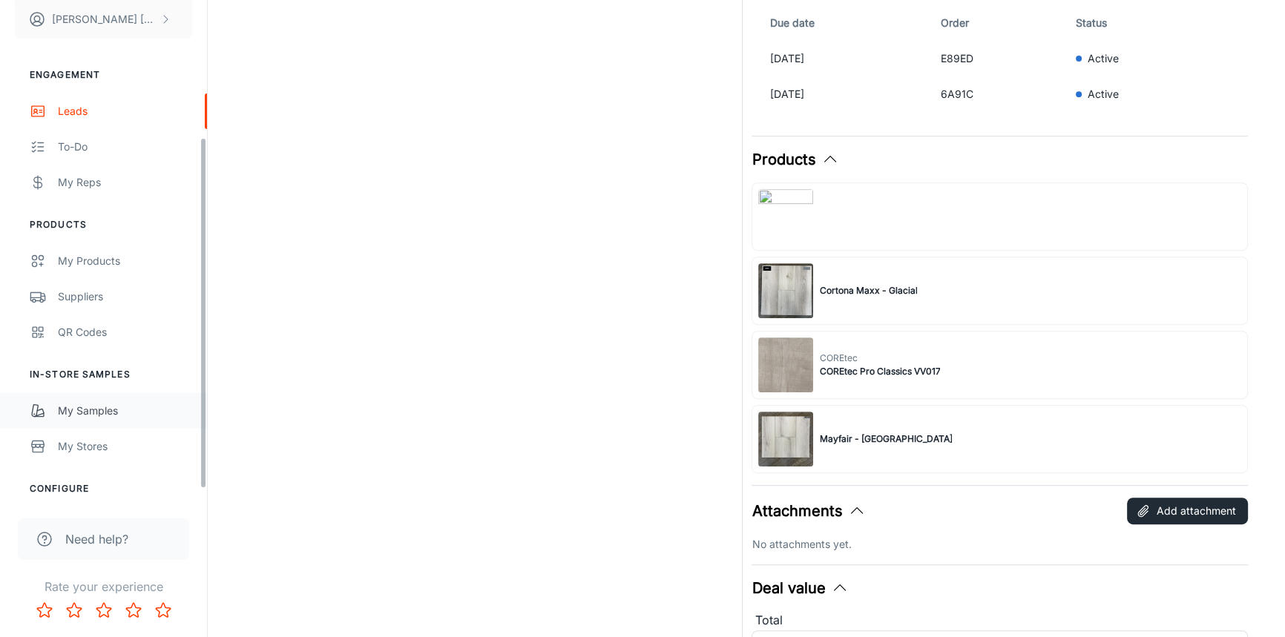
scroll to position [211, 0]
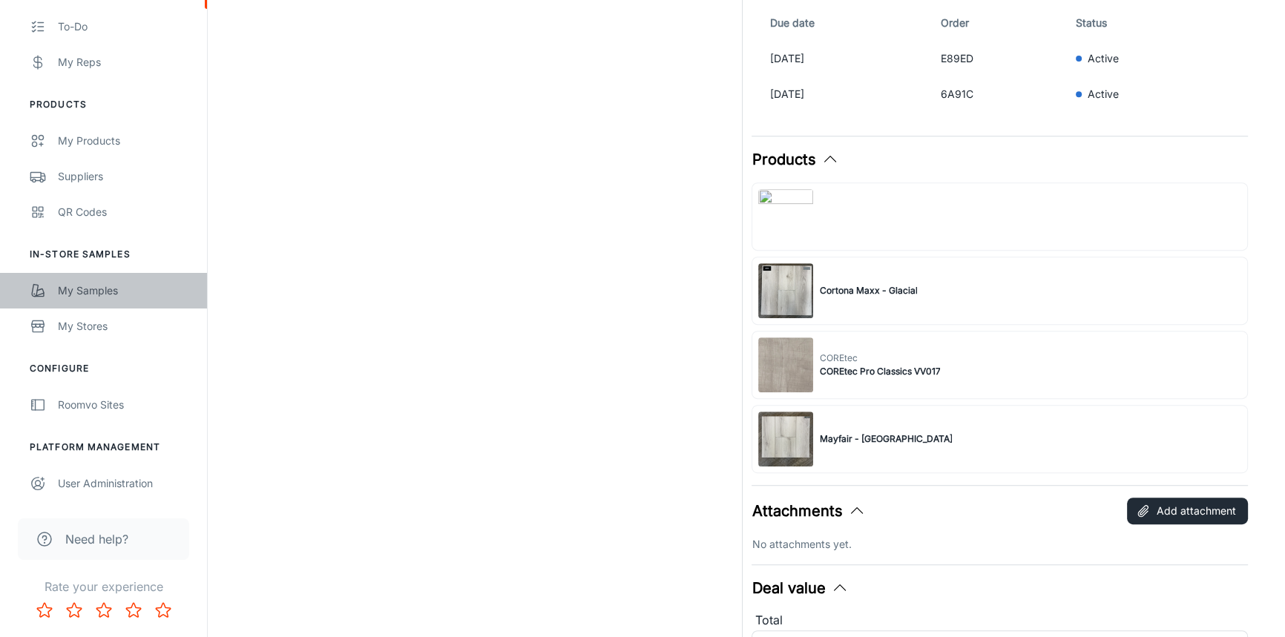
click at [84, 297] on div "My Samples" at bounding box center [125, 291] width 134 height 16
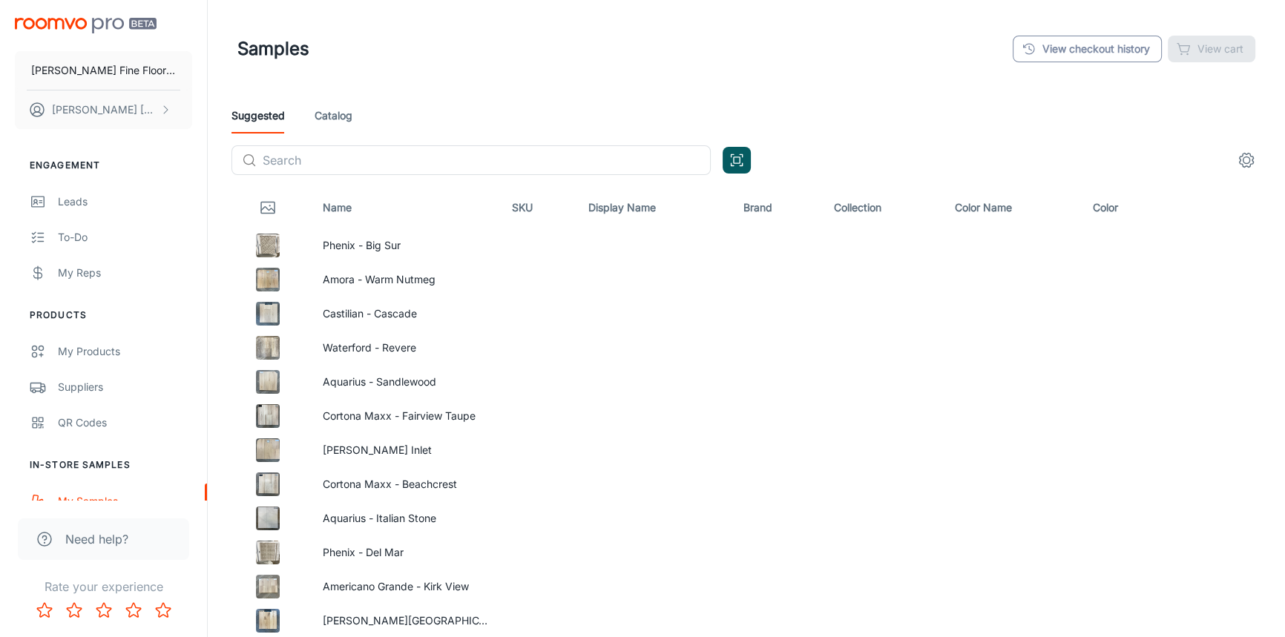
click at [1078, 39] on link "View checkout history" at bounding box center [1087, 49] width 149 height 27
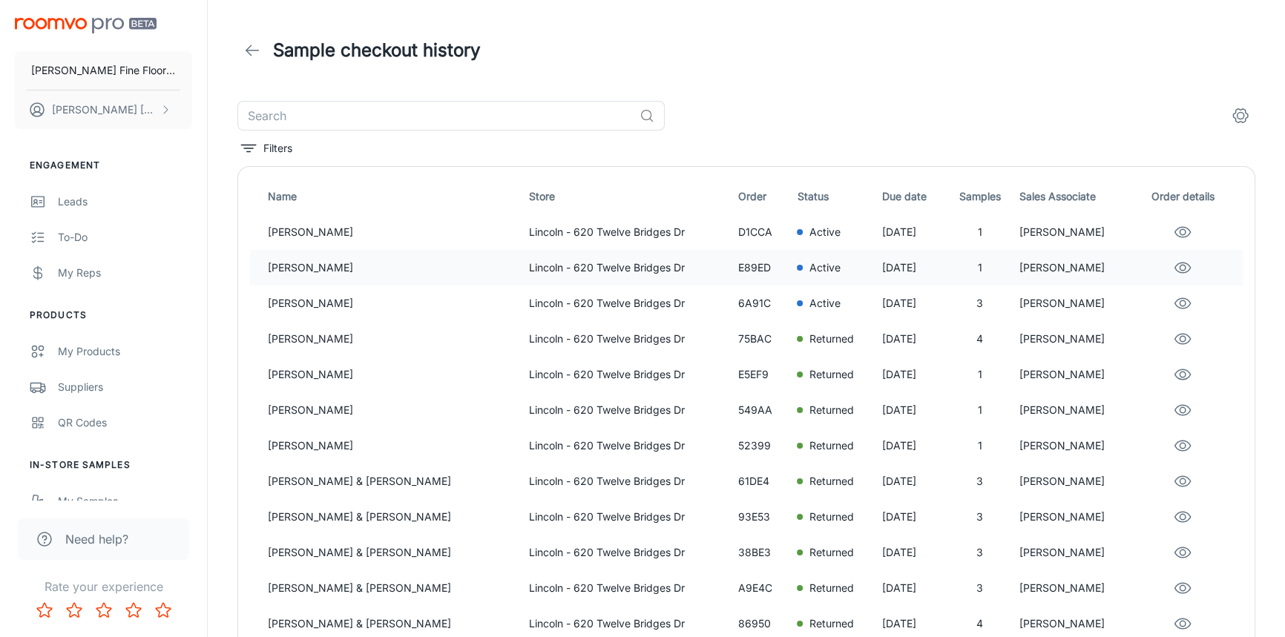
click at [911, 270] on p "[DATE]" at bounding box center [911, 268] width 59 height 16
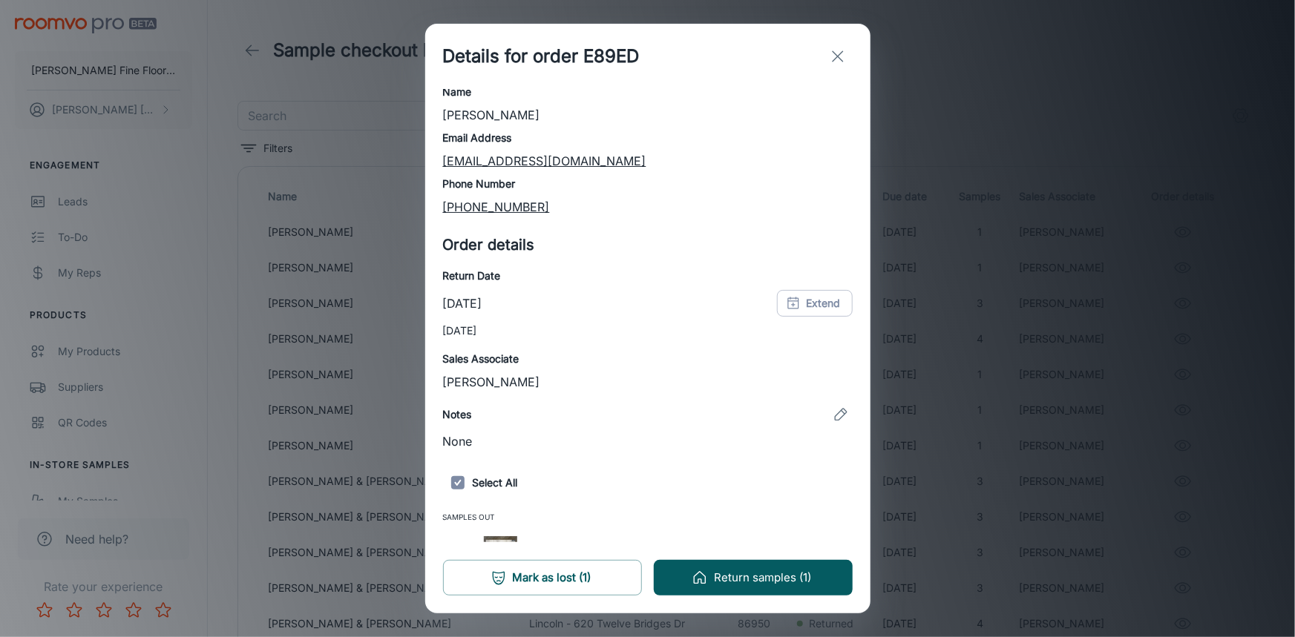
scroll to position [77, 0]
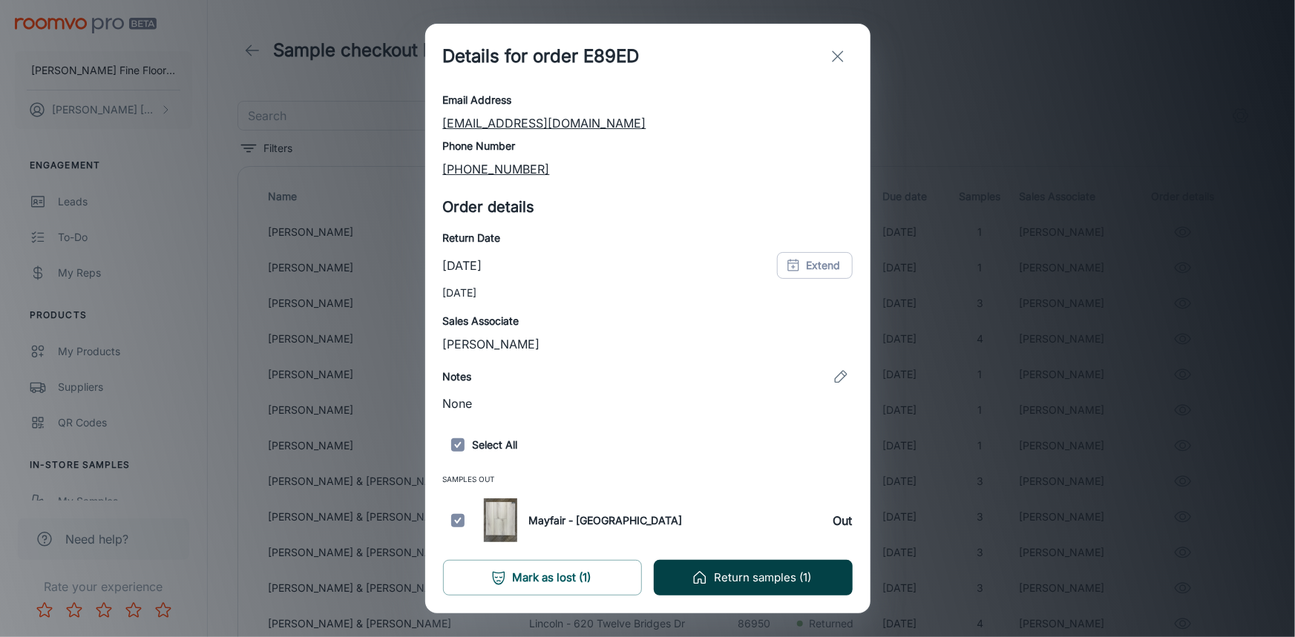
click at [751, 582] on button "Return samples (1)" at bounding box center [753, 578] width 199 height 36
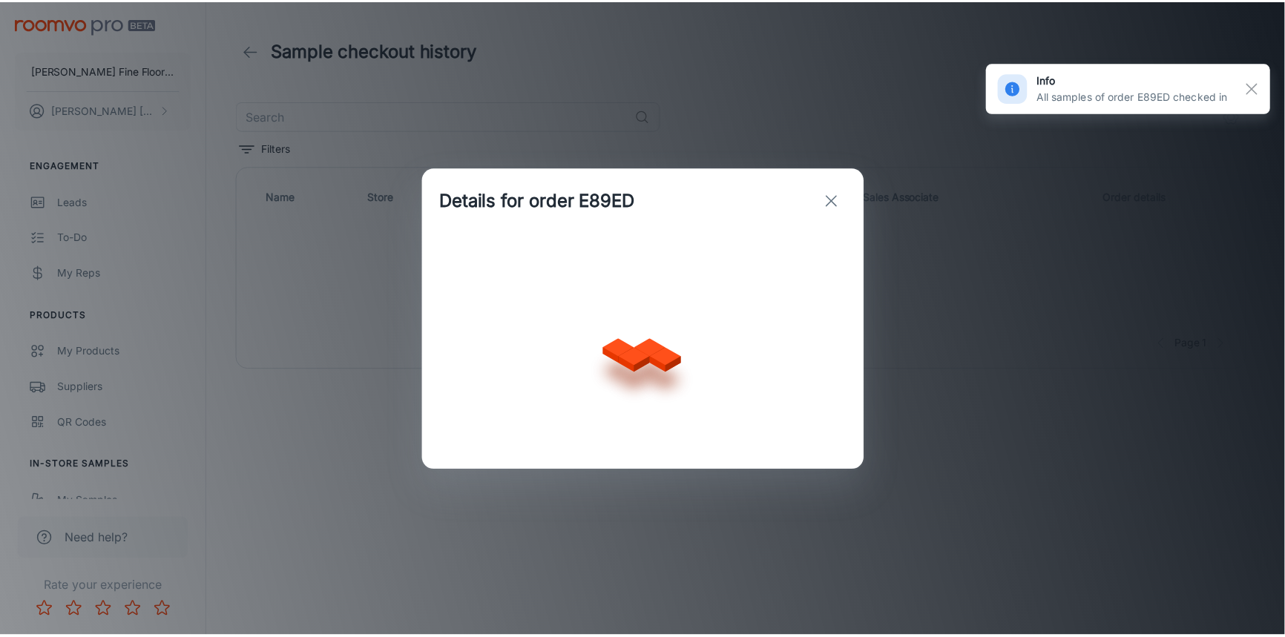
scroll to position [0, 0]
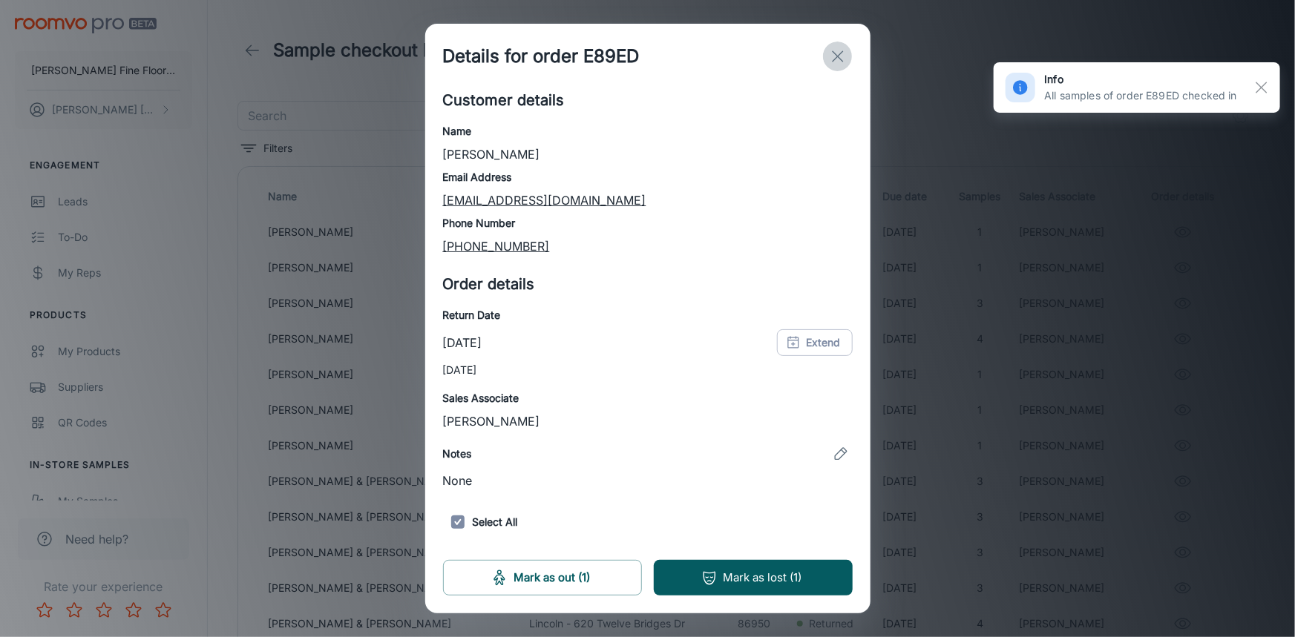
click at [845, 55] on icon "exit" at bounding box center [838, 56] width 18 height 18
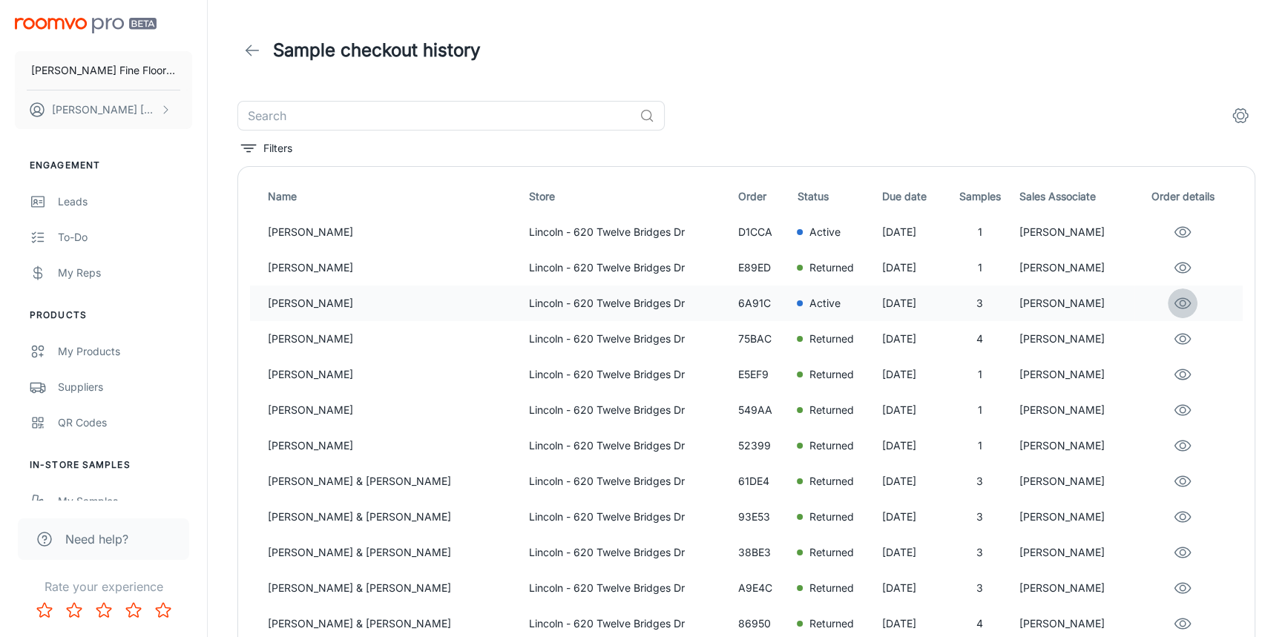
click at [1180, 306] on circle "eye" at bounding box center [1183, 304] width 6 height 6
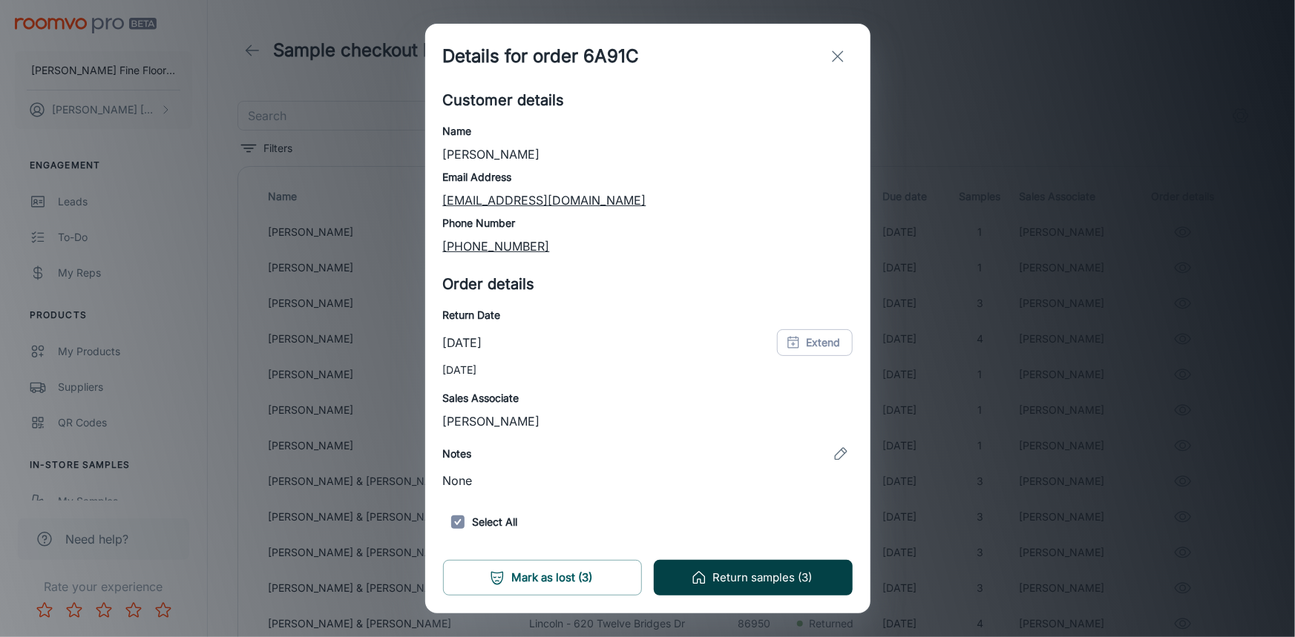
click at [757, 573] on button "Return samples (3)" at bounding box center [753, 578] width 199 height 36
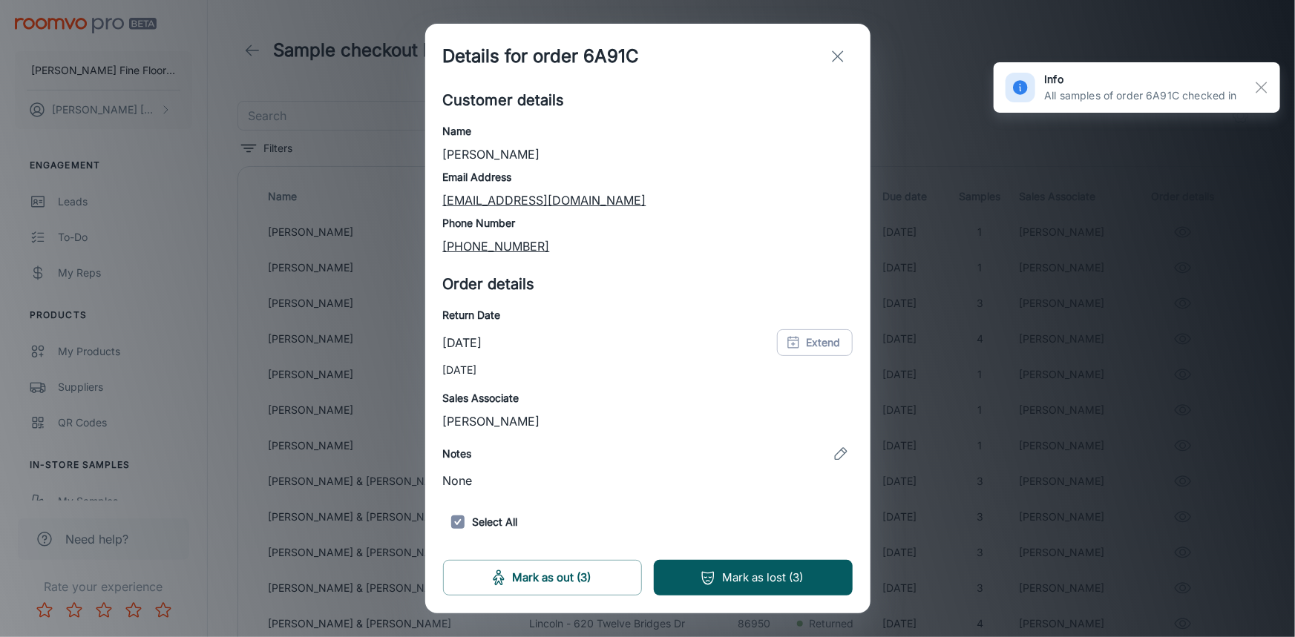
click at [828, 45] on button "exit" at bounding box center [838, 57] width 30 height 30
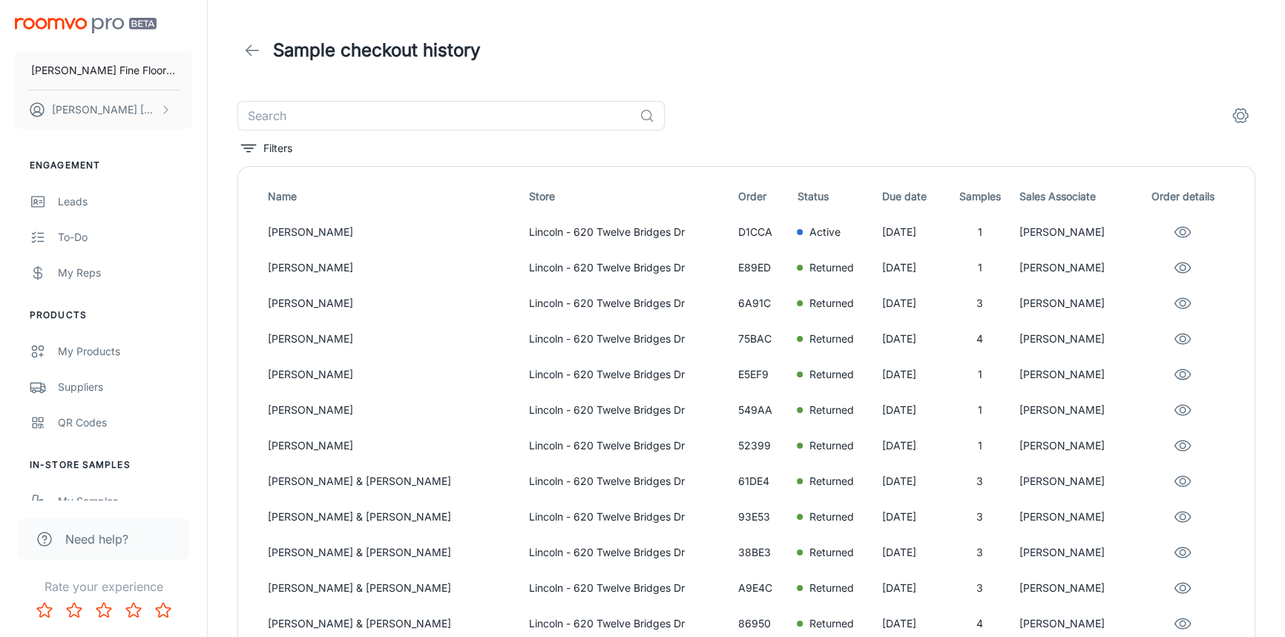
click at [246, 42] on icon at bounding box center [252, 51] width 18 height 18
